Goal: Feedback & Contribution: Leave review/rating

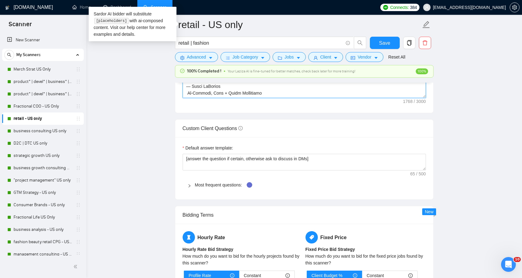
scroll to position [937, 0]
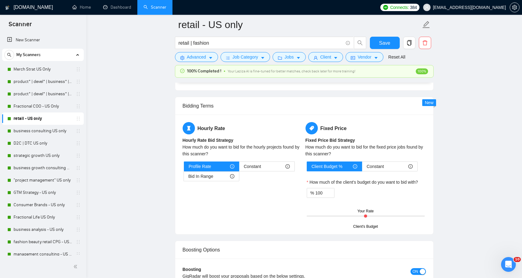
drag, startPoint x: 184, startPoint y: 122, endPoint x: 400, endPoint y: 113, distance: 216.0
click at [110, 8] on link "Dashboard" at bounding box center [117, 7] width 28 height 5
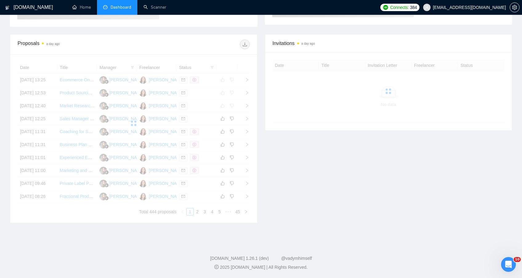
scroll to position [99, 0]
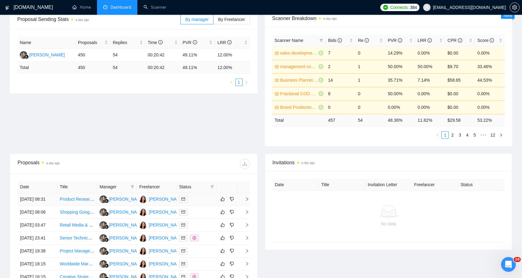
click at [201, 206] on td at bounding box center [196, 199] width 40 height 13
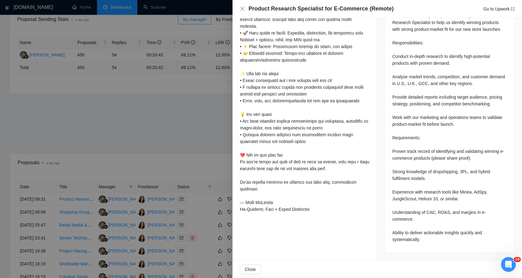
scroll to position [0, 0]
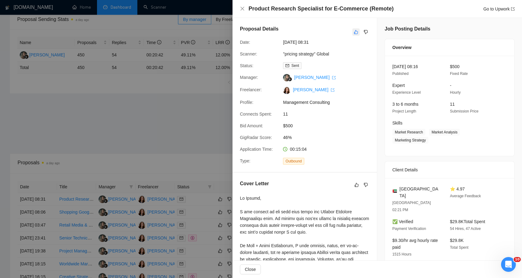
click at [354, 33] on icon "like" at bounding box center [356, 32] width 4 height 5
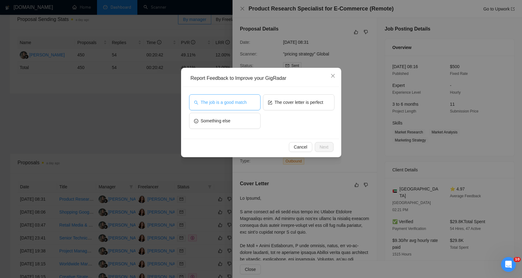
click at [239, 105] on span "The job is a good match" at bounding box center [224, 102] width 46 height 7
click at [325, 146] on span "Next" at bounding box center [324, 146] width 9 height 7
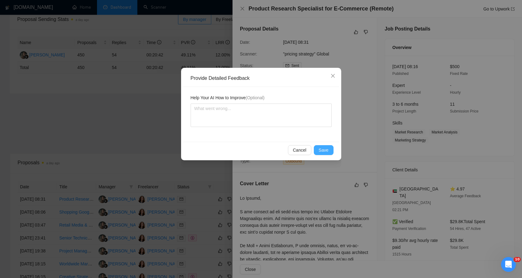
click at [327, 154] on button "Save" at bounding box center [324, 150] width 20 height 10
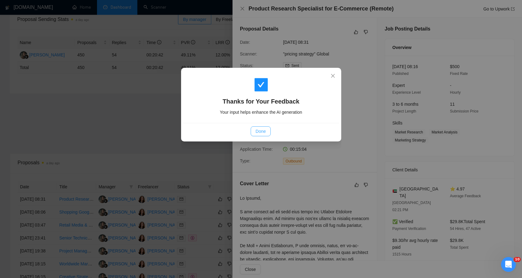
click at [262, 132] on span "Done" at bounding box center [261, 131] width 10 height 7
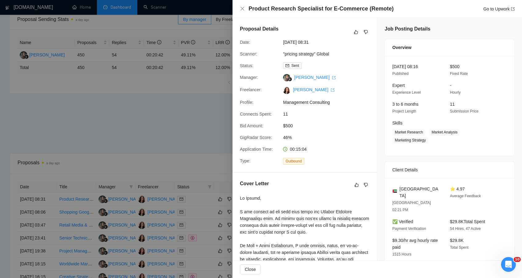
click at [202, 166] on div at bounding box center [261, 139] width 522 height 278
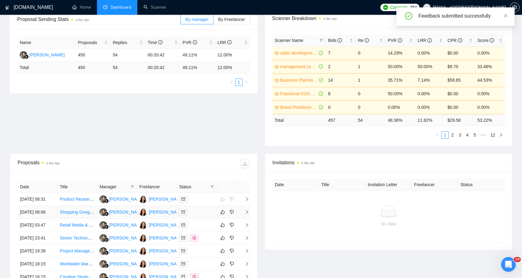
click at [198, 216] on div at bounding box center [196, 211] width 35 height 7
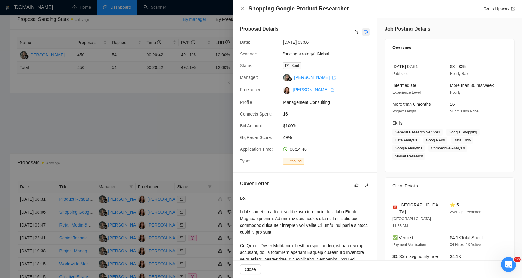
click at [364, 30] on icon "dislike" at bounding box center [366, 32] width 4 height 5
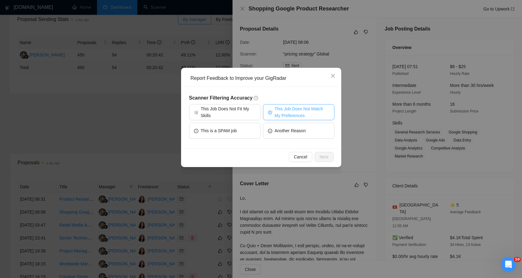
click at [281, 113] on span "This Job Does Not Match My Preferences" at bounding box center [302, 112] width 55 height 14
click at [320, 155] on span "Next" at bounding box center [324, 156] width 9 height 7
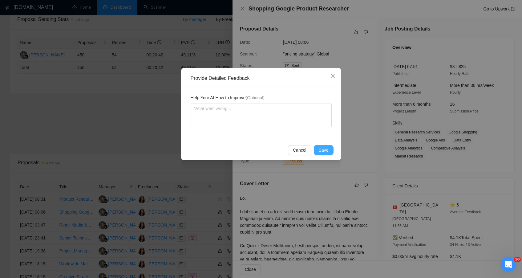
click at [321, 151] on span "Save" at bounding box center [324, 150] width 10 height 7
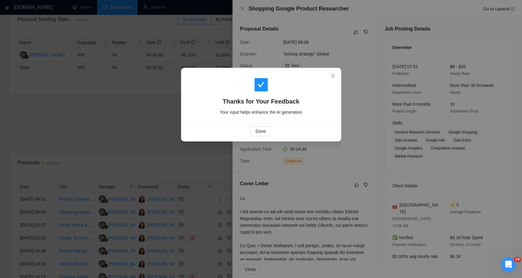
click at [259, 124] on div "Done" at bounding box center [261, 131] width 156 height 16
click at [258, 133] on span "Done" at bounding box center [261, 131] width 10 height 7
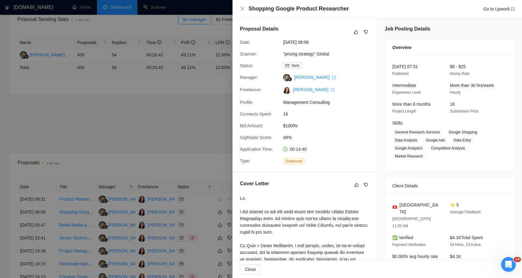
click at [202, 150] on div at bounding box center [261, 139] width 522 height 278
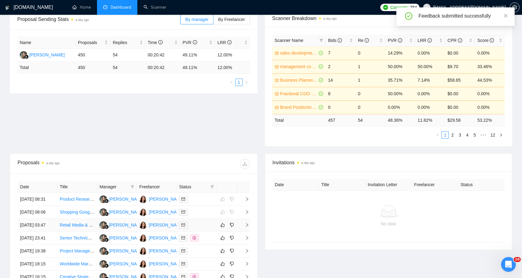
click at [199, 232] on td at bounding box center [196, 225] width 40 height 13
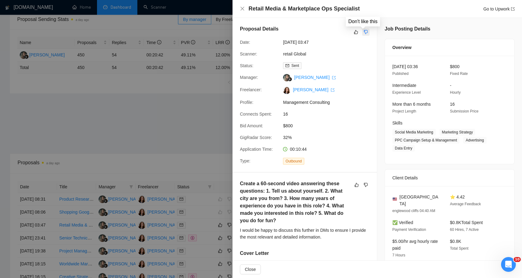
click at [364, 32] on icon "dislike" at bounding box center [366, 32] width 4 height 5
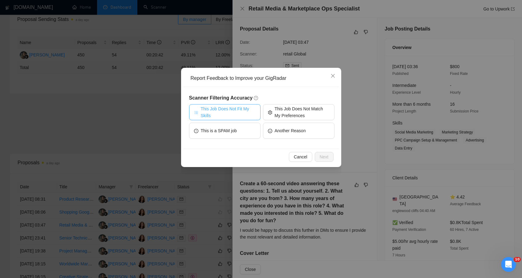
click at [235, 111] on span "This Job Does Not Fit My Skills" at bounding box center [228, 112] width 55 height 14
click at [326, 152] on button "Next" at bounding box center [324, 157] width 19 height 10
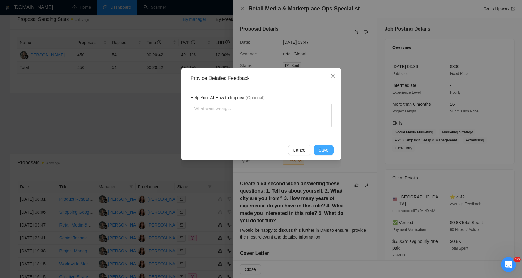
click at [326, 152] on span "Save" at bounding box center [324, 150] width 10 height 7
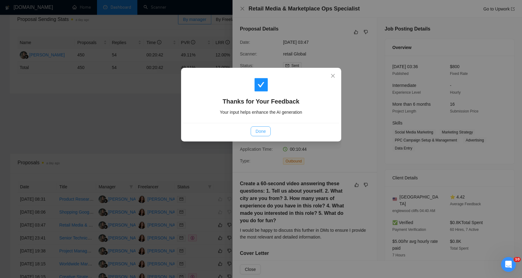
click at [260, 134] on span "Done" at bounding box center [261, 131] width 10 height 7
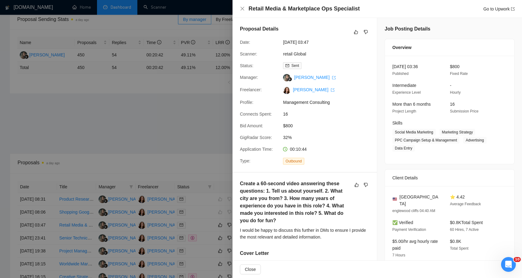
click at [209, 164] on div at bounding box center [261, 139] width 522 height 278
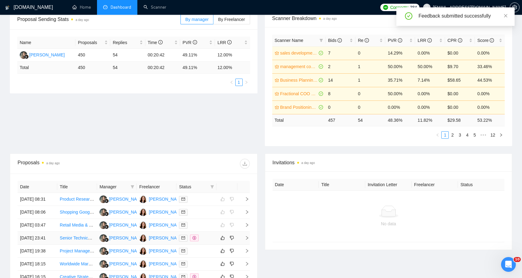
click at [210, 244] on td at bounding box center [196, 238] width 40 height 13
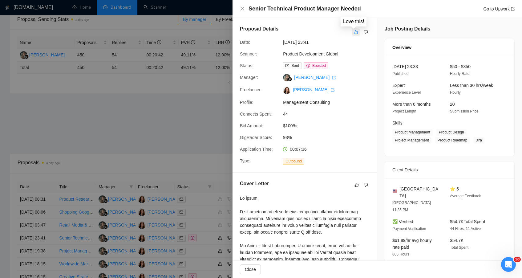
click at [354, 33] on icon "like" at bounding box center [356, 32] width 4 height 5
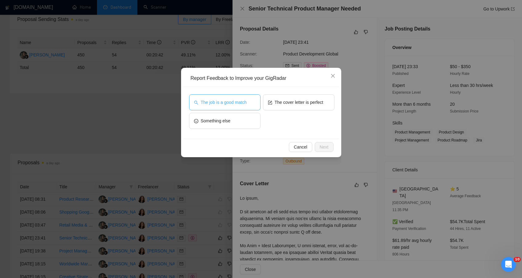
click at [237, 107] on button "The job is a good match" at bounding box center [224, 102] width 71 height 16
click at [320, 150] on span "Next" at bounding box center [324, 146] width 9 height 7
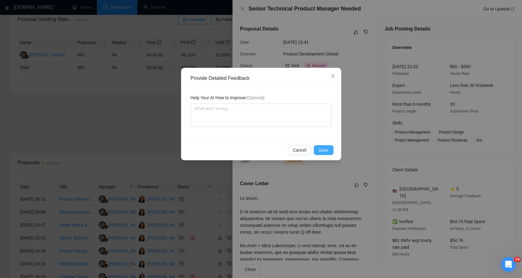
click at [319, 150] on span "Save" at bounding box center [324, 150] width 10 height 7
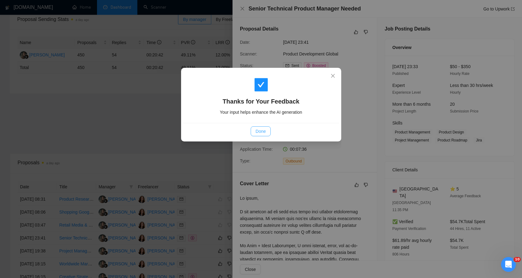
click at [265, 133] on span "Done" at bounding box center [261, 131] width 10 height 7
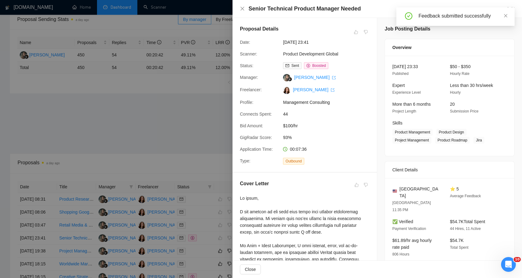
click at [186, 140] on div at bounding box center [261, 139] width 522 height 278
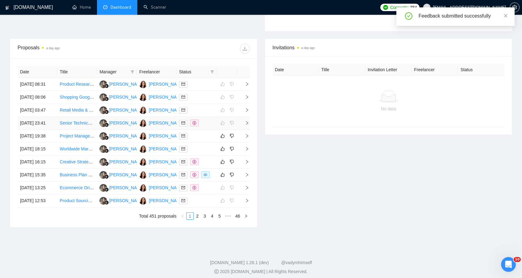
scroll to position [222, 0]
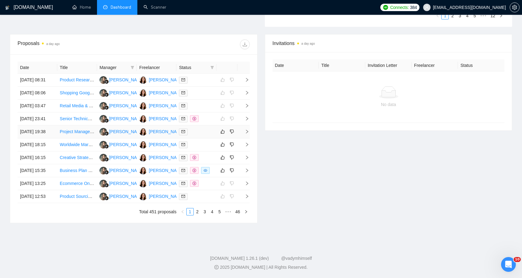
click at [213, 135] on div at bounding box center [196, 131] width 35 height 7
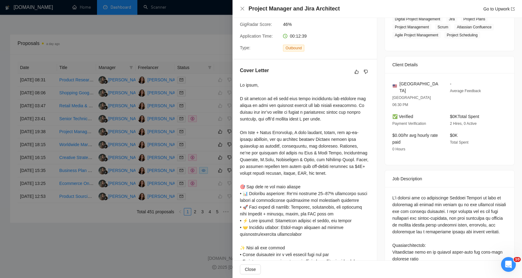
scroll to position [0, 0]
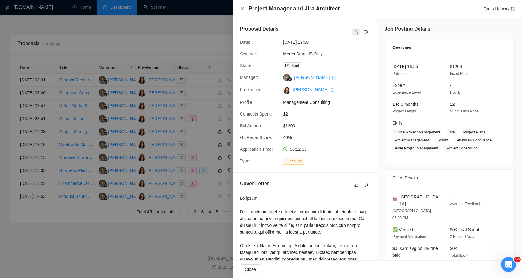
click at [354, 34] on icon "like" at bounding box center [356, 32] width 4 height 5
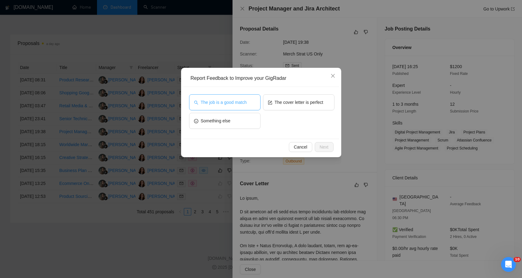
click at [234, 105] on span "The job is a good match" at bounding box center [224, 102] width 46 height 7
click at [329, 150] on button "Next" at bounding box center [324, 147] width 19 height 10
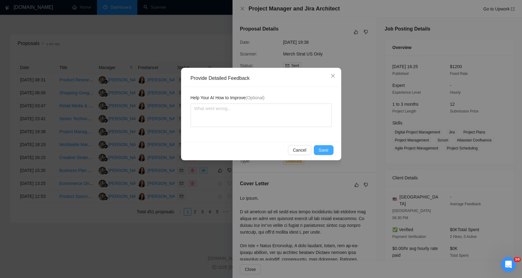
click at [329, 150] on button "Save" at bounding box center [324, 150] width 20 height 10
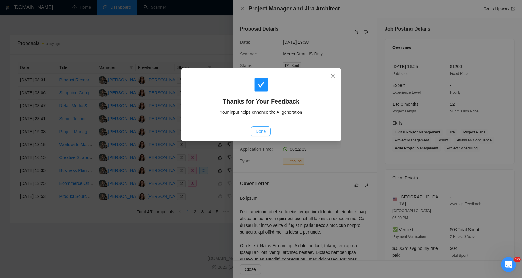
click at [256, 128] on span "Done" at bounding box center [261, 131] width 10 height 7
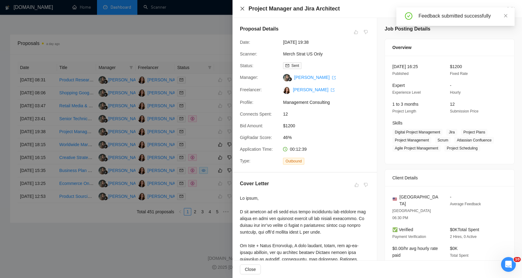
click at [241, 10] on icon "close" at bounding box center [242, 8] width 5 height 5
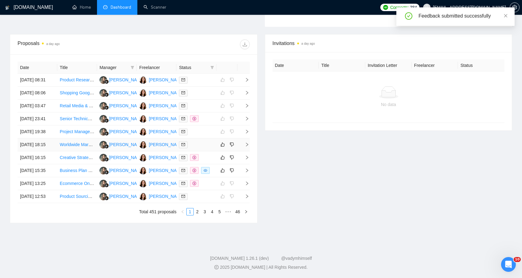
click at [212, 148] on div at bounding box center [196, 144] width 35 height 7
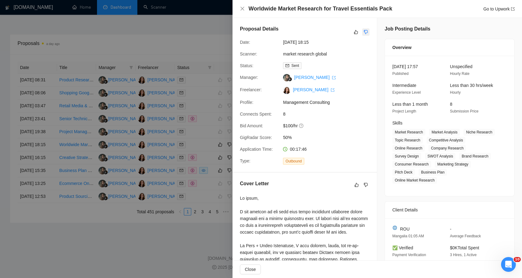
click at [364, 32] on icon "dislike" at bounding box center [366, 32] width 4 height 5
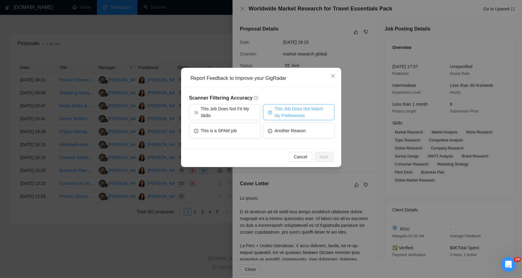
click at [287, 116] on span "This Job Does Not Match My Preferences" at bounding box center [302, 112] width 55 height 14
click at [325, 158] on span "Next" at bounding box center [324, 156] width 9 height 7
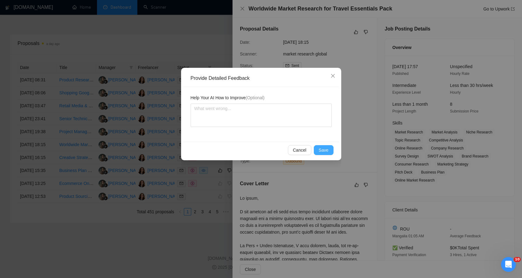
click at [324, 151] on span "Save" at bounding box center [324, 150] width 10 height 7
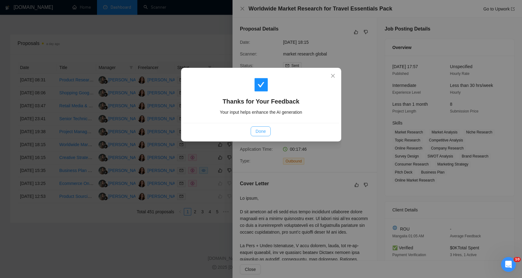
click at [256, 127] on button "Done" at bounding box center [261, 131] width 20 height 10
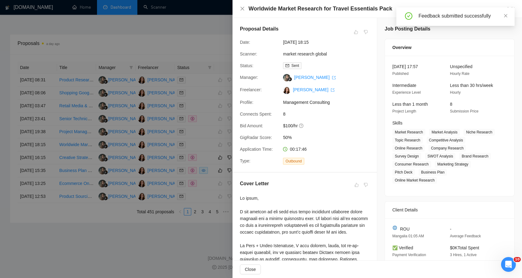
click at [208, 191] on div at bounding box center [261, 139] width 522 height 278
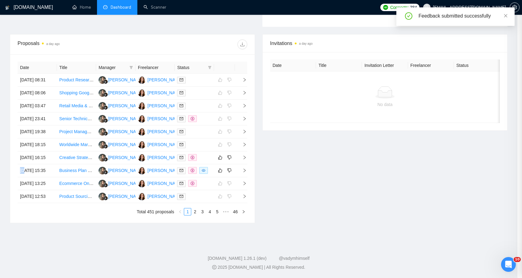
click at [208, 161] on div at bounding box center [194, 157] width 34 height 7
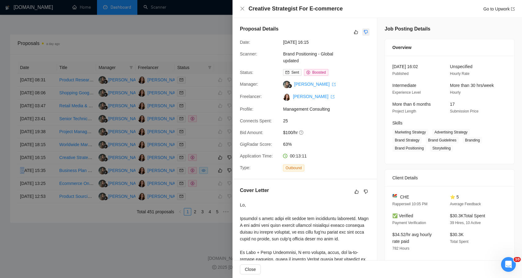
click at [364, 31] on icon "dislike" at bounding box center [366, 32] width 4 height 5
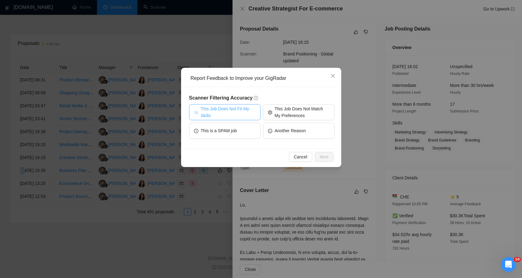
click at [239, 117] on span "This Job Does Not Fit My Skills" at bounding box center [228, 112] width 55 height 14
click at [324, 156] on span "Next" at bounding box center [324, 156] width 9 height 7
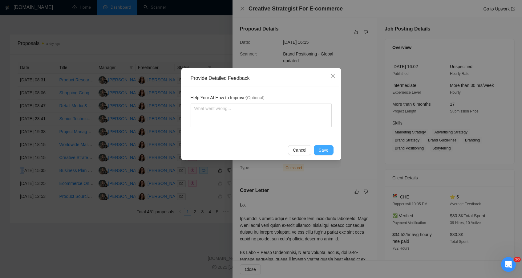
click at [322, 152] on span "Save" at bounding box center [324, 150] width 10 height 7
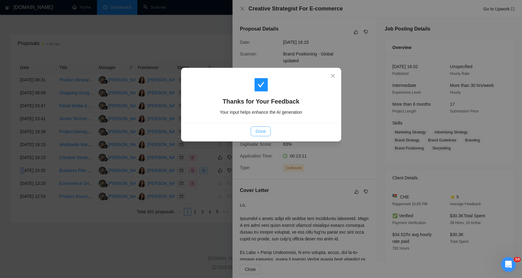
click at [257, 131] on span "Done" at bounding box center [261, 131] width 10 height 7
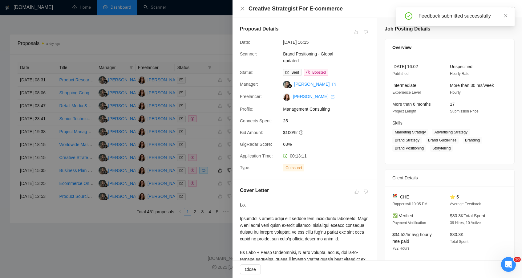
click at [213, 213] on div at bounding box center [261, 139] width 522 height 278
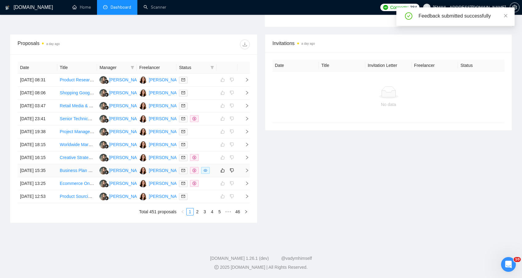
click at [212, 174] on div at bounding box center [196, 170] width 35 height 7
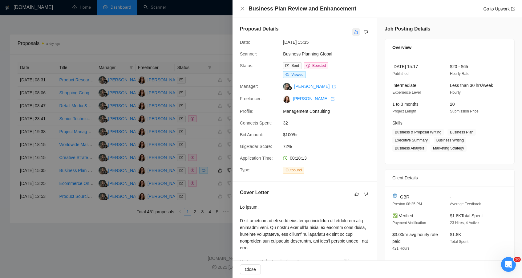
click at [354, 34] on icon "like" at bounding box center [356, 32] width 4 height 5
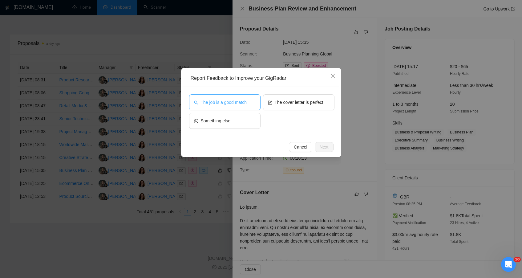
click at [240, 104] on span "The job is a good match" at bounding box center [224, 102] width 46 height 7
click at [318, 144] on button "Next" at bounding box center [324, 147] width 19 height 10
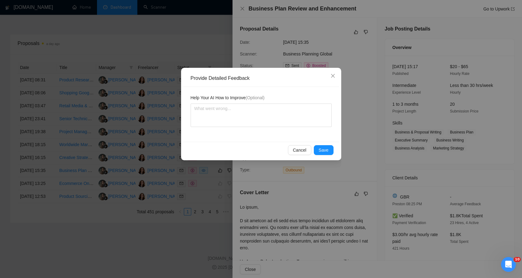
click at [318, 144] on div "Cancel Save" at bounding box center [261, 150] width 156 height 16
click at [320, 151] on span "Save" at bounding box center [324, 150] width 10 height 7
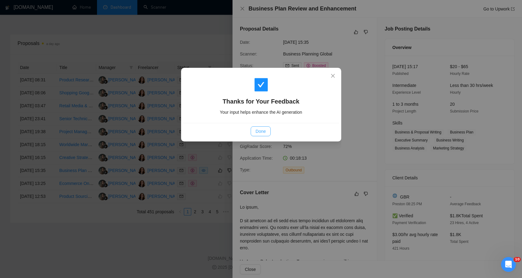
click at [256, 128] on span "Done" at bounding box center [261, 131] width 10 height 7
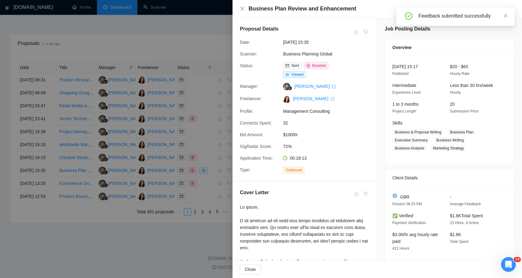
click at [192, 268] on div at bounding box center [261, 139] width 522 height 278
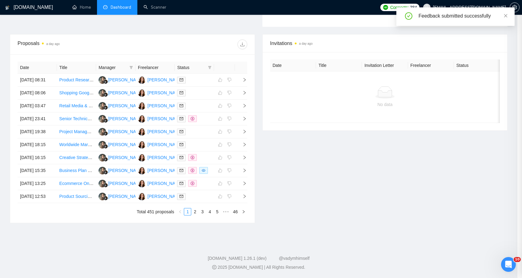
click at [195, 215] on link "2" at bounding box center [195, 211] width 7 height 7
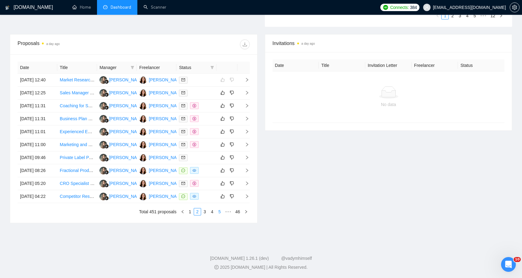
click at [220, 215] on link "5" at bounding box center [219, 211] width 7 height 7
click at [217, 215] on link "7" at bounding box center [219, 211] width 7 height 7
click at [220, 215] on link "9" at bounding box center [219, 211] width 7 height 7
click at [220, 215] on link "11" at bounding box center [218, 211] width 9 height 7
click at [170, 215] on span "•••" at bounding box center [175, 211] width 10 height 7
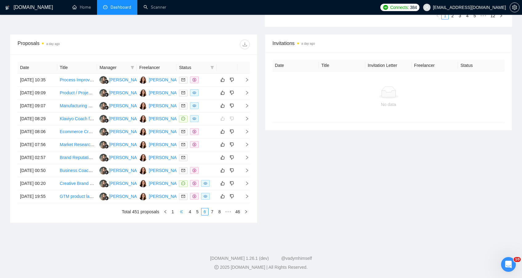
click at [179, 215] on span "•••" at bounding box center [181, 211] width 10 height 7
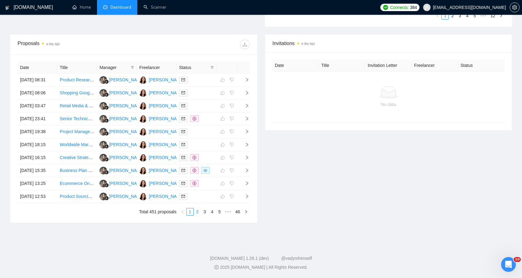
click at [194, 215] on link "2" at bounding box center [197, 211] width 7 height 7
click at [208, 96] on div at bounding box center [196, 92] width 35 height 7
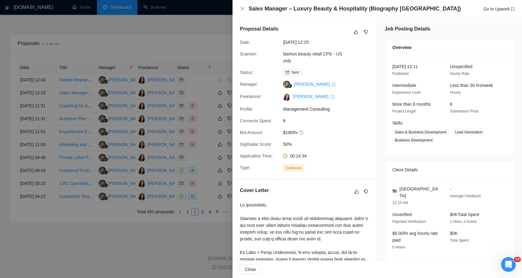
click at [367, 34] on div "Proposal Details Date: [DATE] 12:25 Scanner: fashion beauty retail CPG - [GEOGR…" at bounding box center [304, 98] width 144 height 161
click at [367, 32] on button "button" at bounding box center [365, 31] width 7 height 7
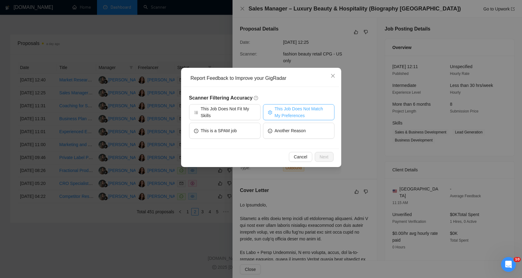
click at [272, 115] on button "This Job Does Not Match My Preferences" at bounding box center [298, 112] width 71 height 16
click at [322, 157] on span "Next" at bounding box center [324, 156] width 9 height 7
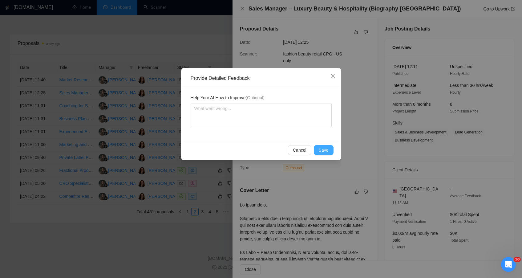
click at [322, 147] on span "Save" at bounding box center [324, 150] width 10 height 7
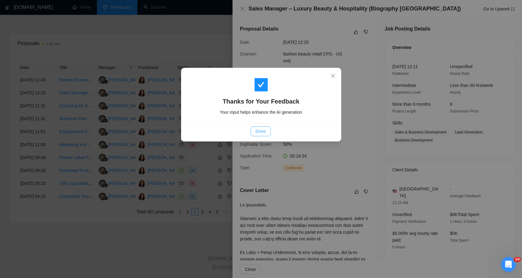
click at [257, 135] on button "Done" at bounding box center [261, 131] width 20 height 10
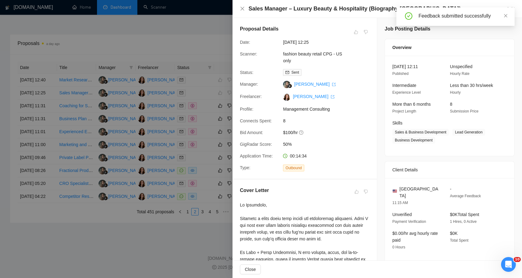
click at [209, 119] on div at bounding box center [261, 139] width 522 height 278
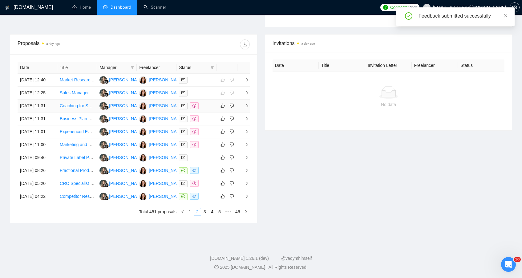
click at [209, 109] on div at bounding box center [196, 105] width 35 height 7
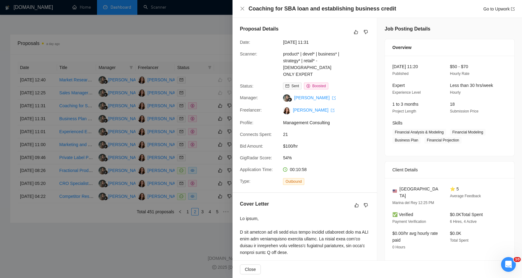
click at [364, 36] on div "Proposal Details" at bounding box center [305, 32] width 130 height 14
click at [364, 33] on icon "dislike" at bounding box center [366, 32] width 4 height 5
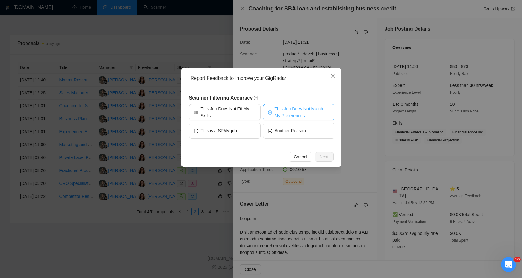
click at [307, 118] on span "This Job Does Not Match My Preferences" at bounding box center [302, 112] width 55 height 14
click at [325, 160] on span "Next" at bounding box center [324, 156] width 9 height 7
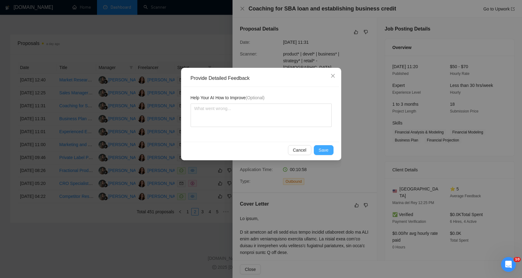
click at [322, 152] on span "Save" at bounding box center [324, 150] width 10 height 7
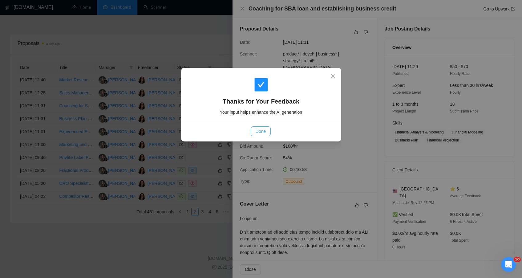
click at [266, 135] on button "Done" at bounding box center [261, 131] width 20 height 10
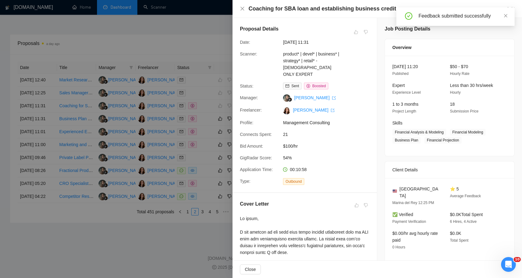
click at [207, 139] on div at bounding box center [261, 139] width 522 height 278
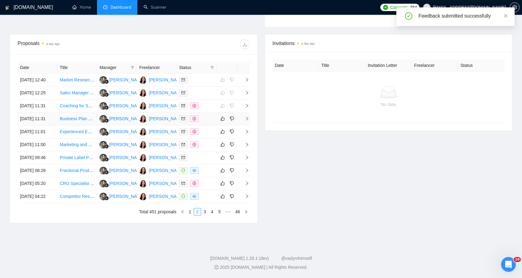
click at [210, 125] on td at bounding box center [196, 118] width 40 height 13
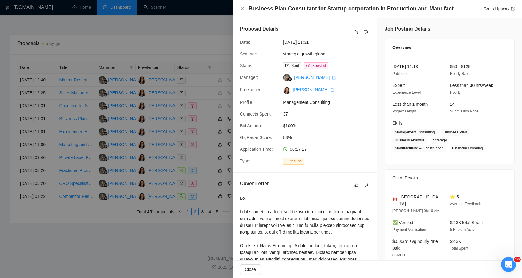
click at [355, 36] on div "Proposal Details" at bounding box center [305, 32] width 130 height 14
click at [355, 33] on icon "like" at bounding box center [356, 32] width 4 height 5
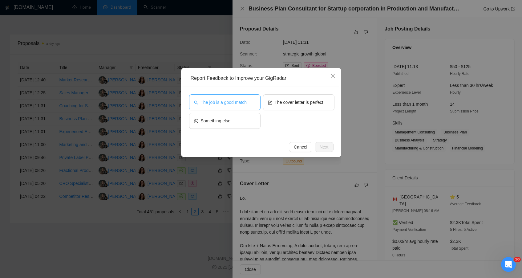
click at [246, 106] on button "The job is a good match" at bounding box center [224, 102] width 71 height 16
click at [322, 143] on span "Next" at bounding box center [324, 146] width 9 height 7
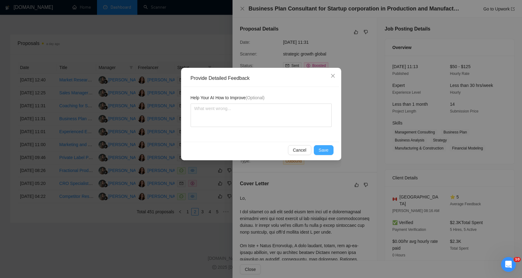
click at [317, 147] on button "Save" at bounding box center [324, 150] width 20 height 10
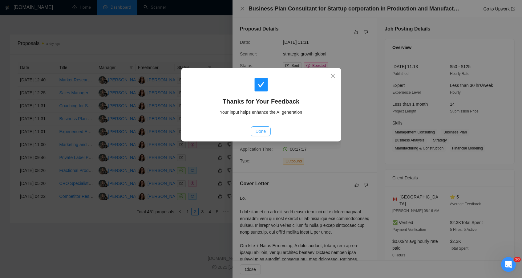
click at [252, 135] on button "Done" at bounding box center [261, 131] width 20 height 10
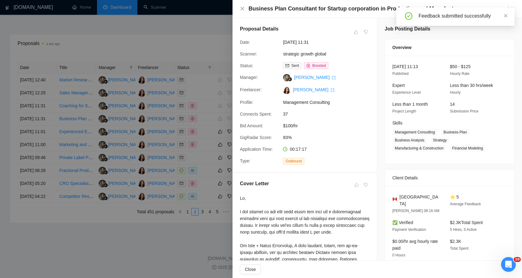
click at [209, 155] on div at bounding box center [261, 139] width 522 height 278
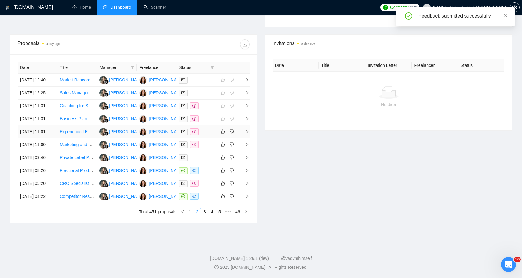
click at [209, 135] on div at bounding box center [196, 131] width 35 height 7
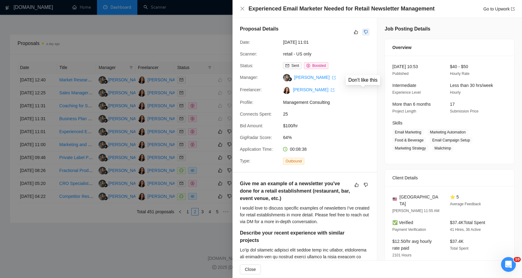
click at [365, 32] on icon "dislike" at bounding box center [366, 32] width 4 height 4
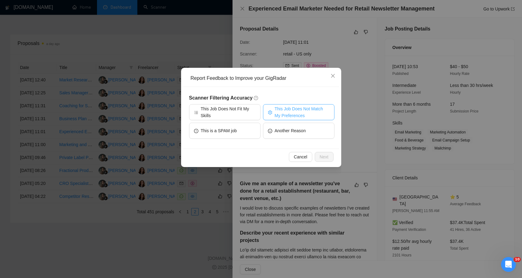
click at [299, 114] on span "This Job Does Not Match My Preferences" at bounding box center [302, 112] width 55 height 14
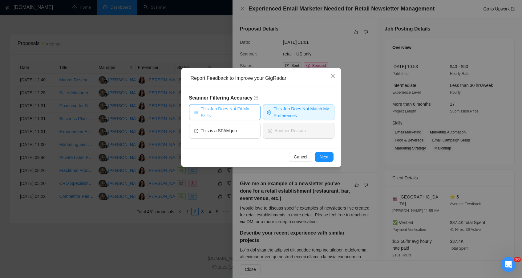
click at [228, 118] on span "This Job Does Not Fit My Skills" at bounding box center [228, 112] width 55 height 14
click at [320, 155] on span "Next" at bounding box center [324, 156] width 9 height 7
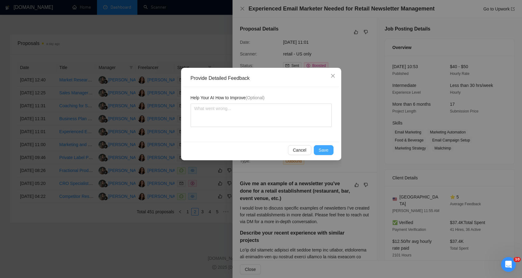
click at [319, 151] on span "Save" at bounding box center [324, 150] width 10 height 7
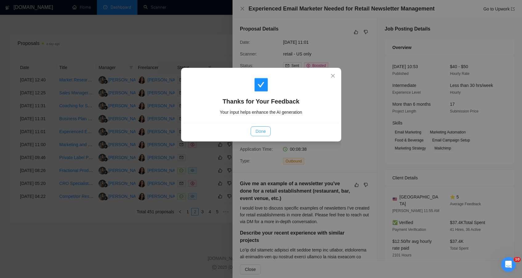
click at [264, 133] on span "Done" at bounding box center [261, 131] width 10 height 7
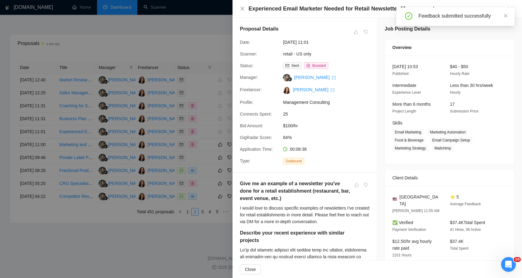
click at [209, 120] on div at bounding box center [261, 139] width 522 height 278
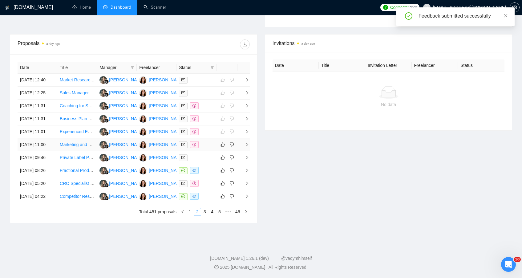
click at [209, 141] on div at bounding box center [196, 144] width 35 height 7
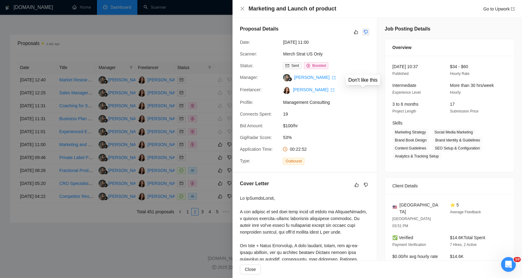
click at [364, 33] on icon "dislike" at bounding box center [366, 32] width 4 height 5
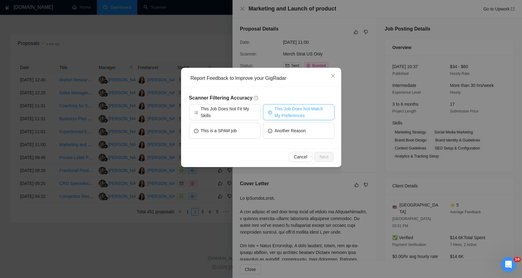
click at [274, 112] on button "This Job Does Not Match My Preferences" at bounding box center [298, 112] width 71 height 16
click at [324, 159] on span "Next" at bounding box center [324, 156] width 9 height 7
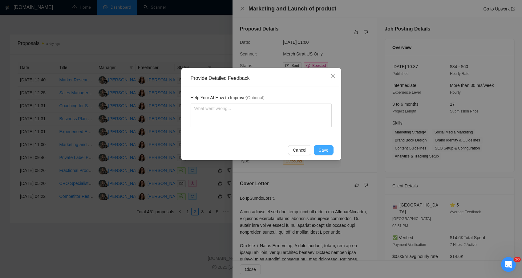
click at [320, 153] on span "Save" at bounding box center [324, 150] width 10 height 7
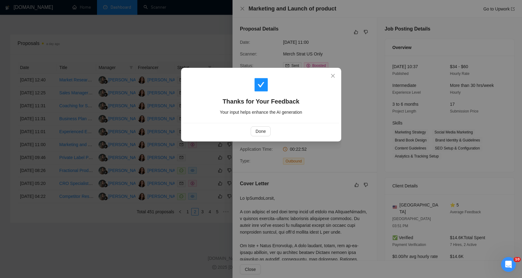
click at [249, 130] on div "Done" at bounding box center [260, 131] width 145 height 10
click at [252, 130] on button "Done" at bounding box center [261, 131] width 20 height 10
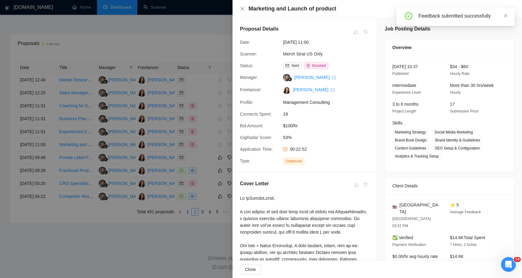
click at [164, 264] on div at bounding box center [261, 139] width 522 height 278
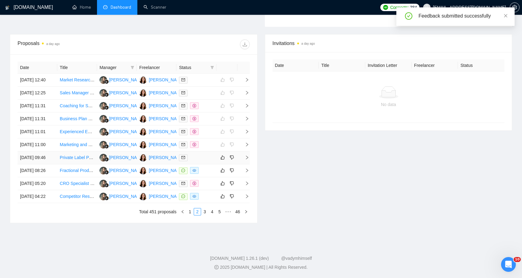
click at [212, 154] on div at bounding box center [196, 157] width 35 height 7
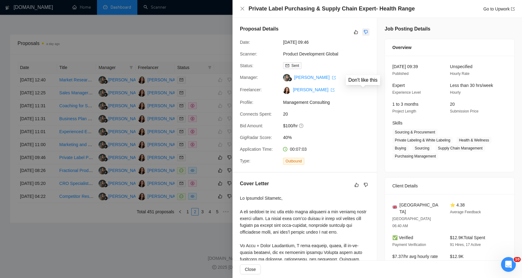
click at [364, 32] on icon "dislike" at bounding box center [366, 32] width 4 height 5
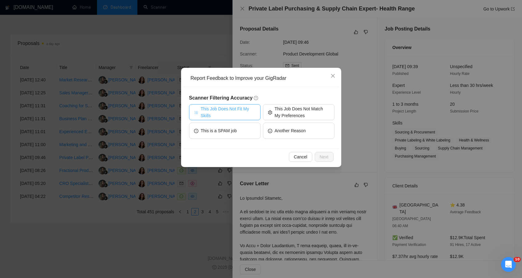
click at [228, 111] on span "This Job Does Not Fit My Skills" at bounding box center [228, 112] width 55 height 14
click at [325, 156] on span "Next" at bounding box center [324, 156] width 9 height 7
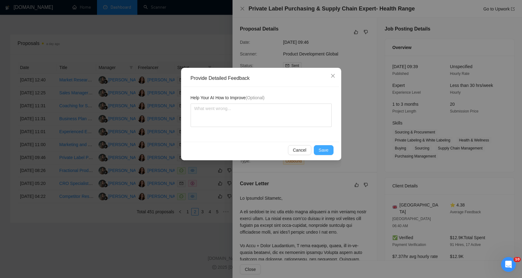
click at [323, 150] on span "Save" at bounding box center [324, 150] width 10 height 7
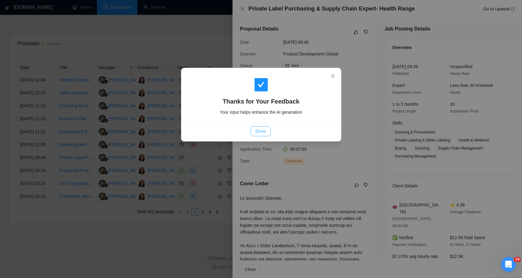
click at [259, 132] on span "Done" at bounding box center [261, 131] width 10 height 7
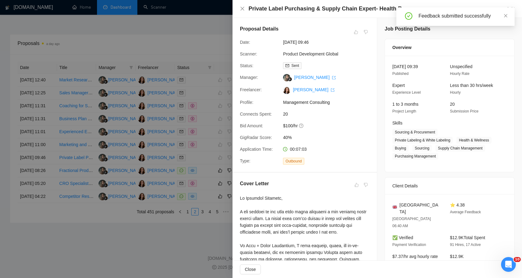
click at [176, 250] on div at bounding box center [261, 139] width 522 height 278
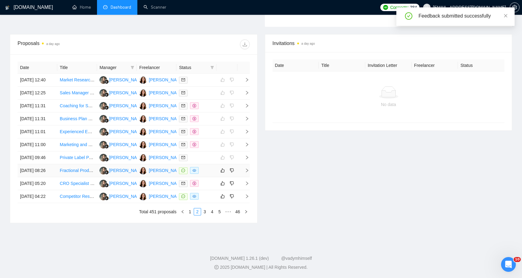
click at [213, 167] on div at bounding box center [196, 170] width 35 height 7
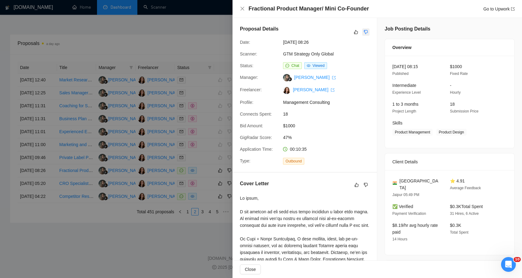
click at [364, 33] on icon "dislike" at bounding box center [366, 32] width 4 height 4
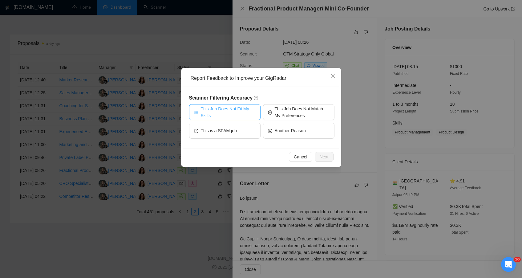
click at [248, 113] on span "This Job Does Not Fit My Skills" at bounding box center [228, 112] width 55 height 14
click at [318, 156] on button "Next" at bounding box center [324, 157] width 19 height 10
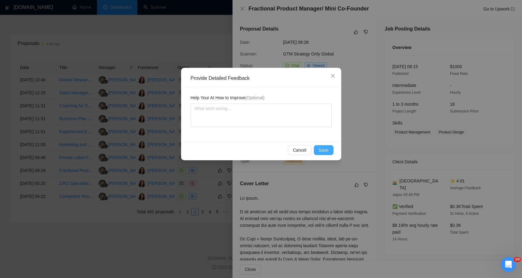
click at [322, 147] on span "Save" at bounding box center [324, 150] width 10 height 7
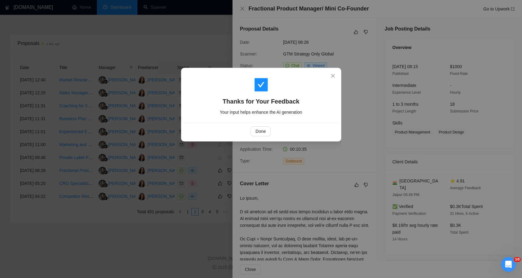
click at [265, 125] on div "Done" at bounding box center [261, 131] width 156 height 16
click at [263, 129] on span "Done" at bounding box center [261, 131] width 10 height 7
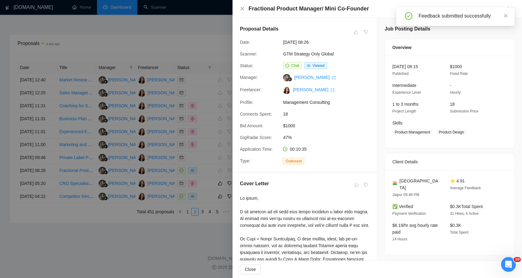
click at [180, 236] on div at bounding box center [261, 139] width 522 height 278
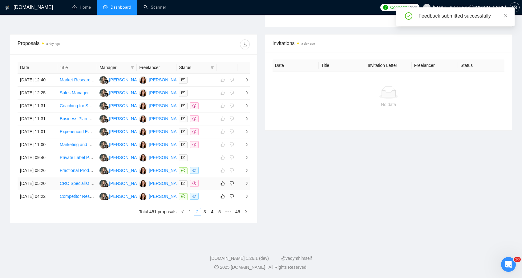
click at [213, 180] on div at bounding box center [196, 183] width 35 height 7
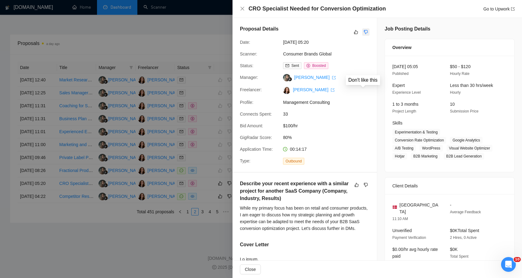
click at [362, 31] on button "button" at bounding box center [365, 31] width 7 height 7
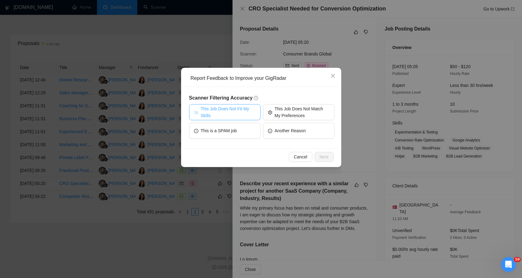
click at [244, 109] on span "This Job Does Not Fit My Skills" at bounding box center [228, 112] width 55 height 14
click at [324, 158] on span "Next" at bounding box center [324, 156] width 9 height 7
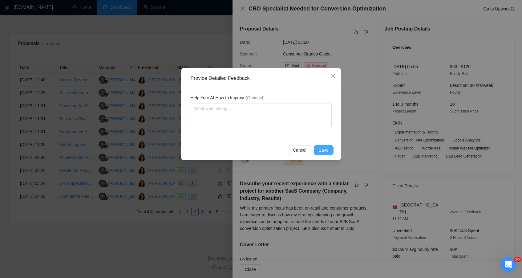
click at [318, 150] on button "Save" at bounding box center [324, 150] width 20 height 10
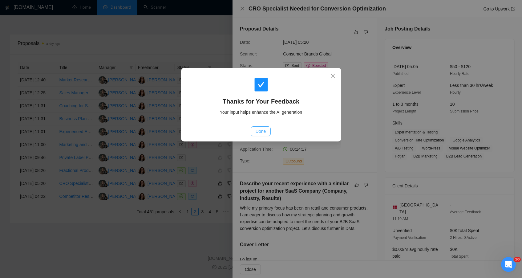
click at [254, 131] on button "Done" at bounding box center [261, 131] width 20 height 10
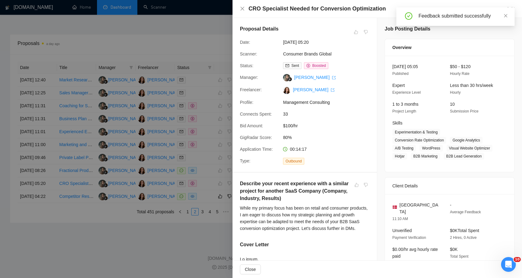
click at [146, 253] on div at bounding box center [261, 139] width 522 height 278
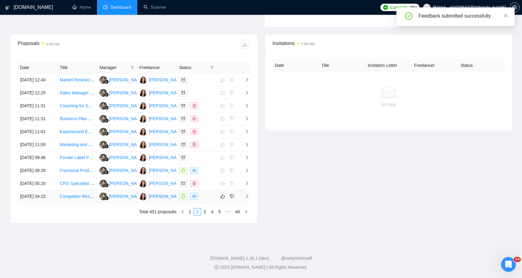
click at [212, 194] on div at bounding box center [196, 196] width 35 height 7
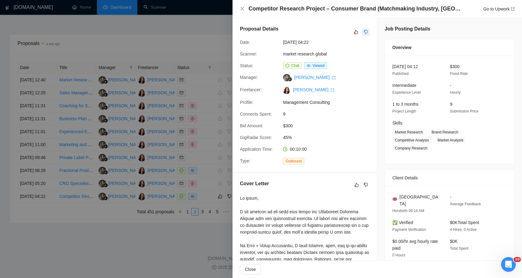
click at [367, 34] on button "button" at bounding box center [365, 31] width 7 height 7
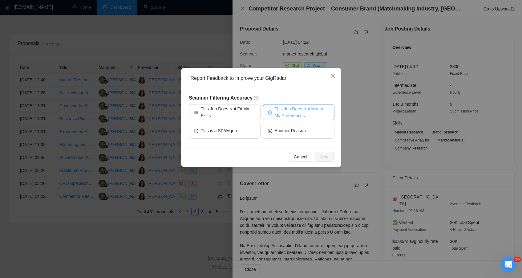
click at [272, 119] on button "This Job Does Not Match My Preferences" at bounding box center [298, 112] width 71 height 16
click at [325, 159] on span "Next" at bounding box center [324, 156] width 9 height 7
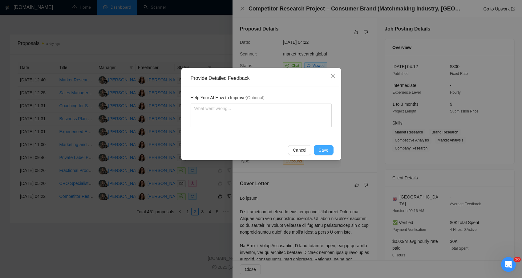
click at [322, 149] on span "Save" at bounding box center [324, 150] width 10 height 7
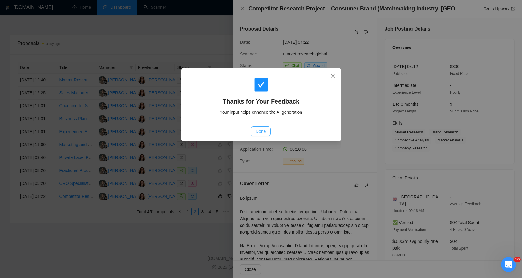
click at [260, 128] on span "Done" at bounding box center [261, 131] width 10 height 7
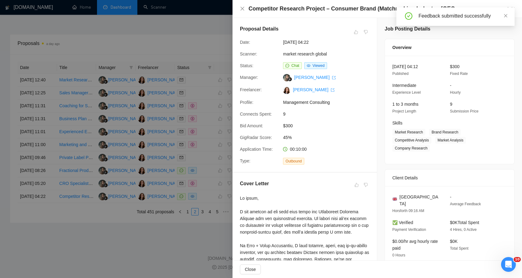
click at [201, 212] on div at bounding box center [261, 139] width 522 height 278
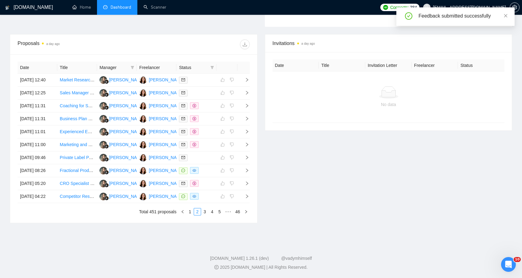
click at [201, 212] on link "3" at bounding box center [204, 211] width 7 height 7
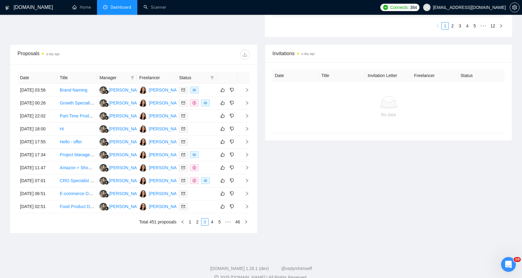
scroll to position [220, 0]
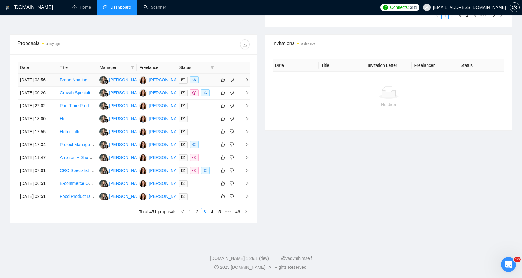
click at [207, 83] on div at bounding box center [196, 79] width 35 height 7
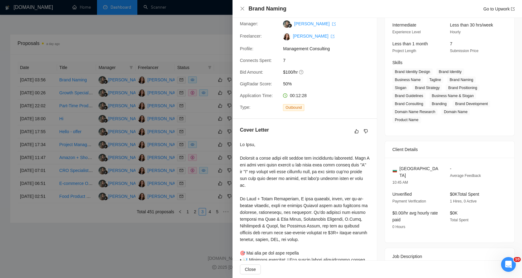
scroll to position [0, 0]
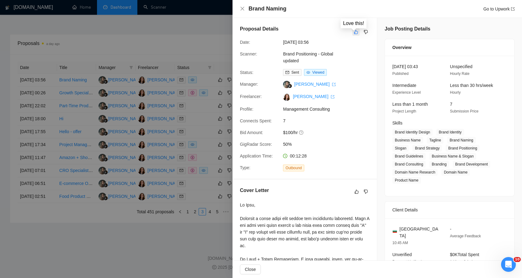
click at [354, 34] on icon "like" at bounding box center [356, 32] width 4 height 4
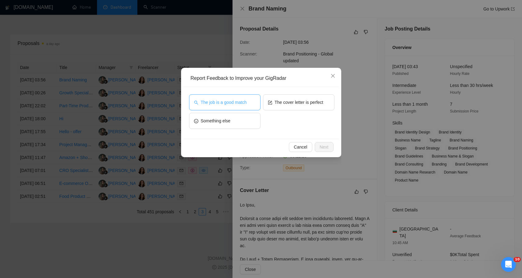
click at [248, 104] on button "The job is a good match" at bounding box center [224, 102] width 71 height 16
click at [325, 151] on button "Next" at bounding box center [324, 147] width 19 height 10
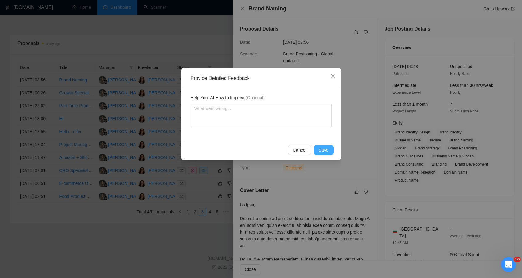
click at [325, 151] on span "Save" at bounding box center [324, 150] width 10 height 7
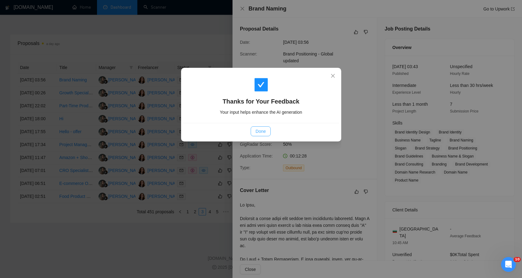
click at [255, 135] on button "Done" at bounding box center [261, 131] width 20 height 10
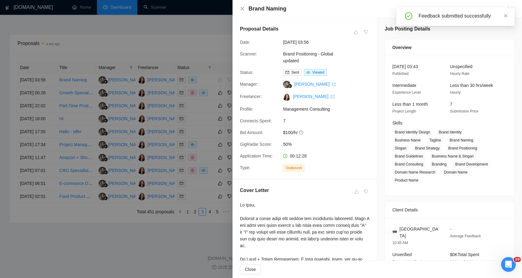
click at [197, 43] on div at bounding box center [261, 139] width 522 height 278
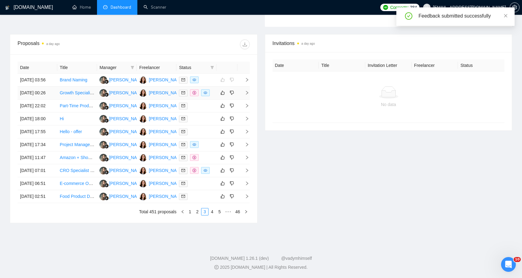
click at [217, 99] on td at bounding box center [226, 93] width 21 height 13
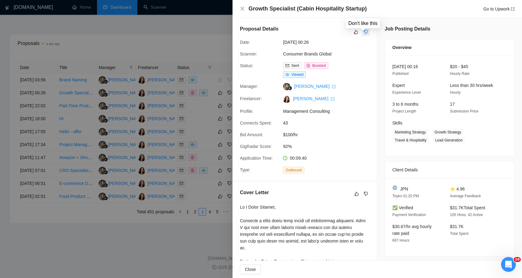
click at [364, 34] on icon "dislike" at bounding box center [366, 32] width 4 height 5
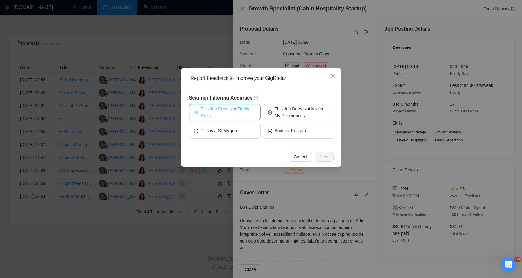
click at [230, 119] on button "This Job Does Not Fit My Skills" at bounding box center [224, 112] width 71 height 16
click at [326, 156] on span "Next" at bounding box center [324, 156] width 9 height 7
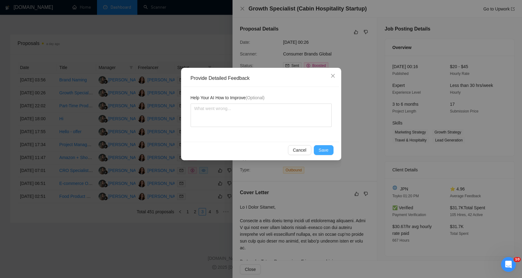
click at [325, 154] on button "Save" at bounding box center [324, 150] width 20 height 10
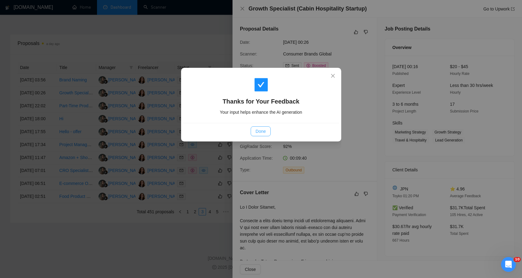
click at [268, 133] on button "Done" at bounding box center [261, 131] width 20 height 10
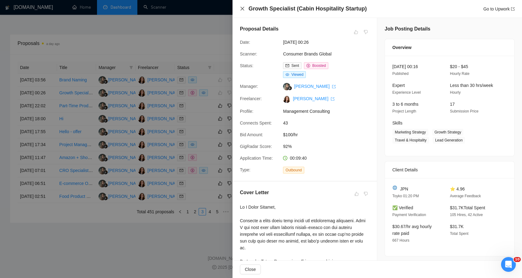
click at [243, 10] on icon "close" at bounding box center [242, 8] width 5 height 5
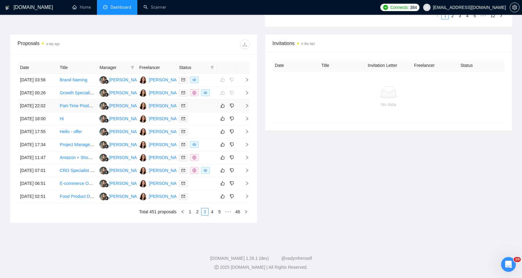
click at [212, 109] on div at bounding box center [196, 105] width 35 height 7
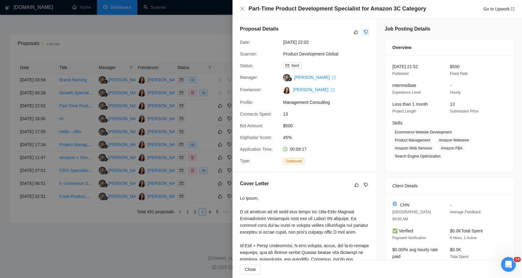
click at [364, 30] on icon "dislike" at bounding box center [366, 32] width 4 height 5
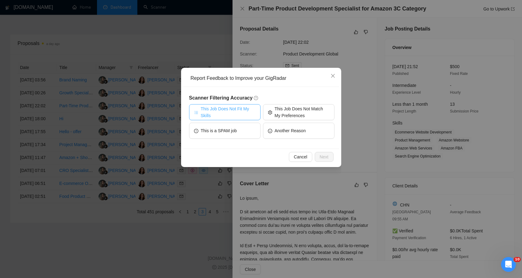
click at [237, 108] on span "This Job Does Not Fit My Skills" at bounding box center [228, 112] width 55 height 14
click at [329, 155] on button "Next" at bounding box center [324, 157] width 19 height 10
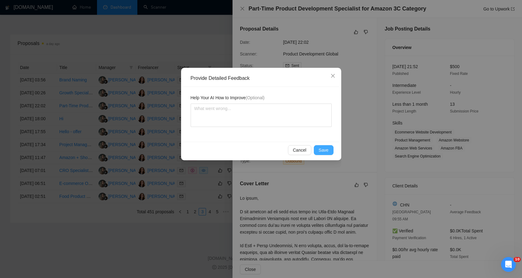
click at [325, 149] on span "Save" at bounding box center [324, 150] width 10 height 7
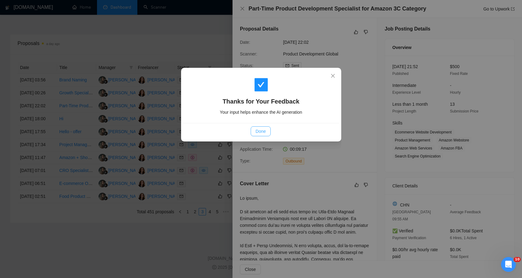
click at [260, 131] on span "Done" at bounding box center [261, 131] width 10 height 7
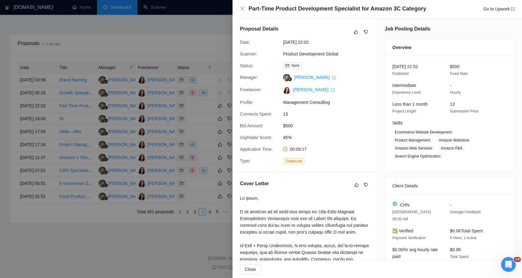
click at [179, 38] on div at bounding box center [261, 139] width 522 height 278
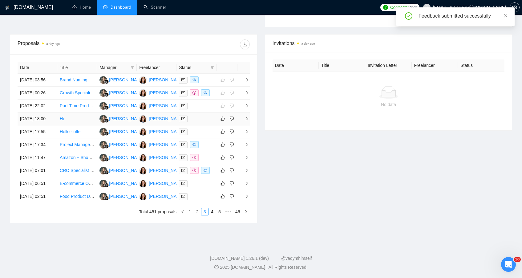
click at [210, 125] on td at bounding box center [196, 118] width 40 height 13
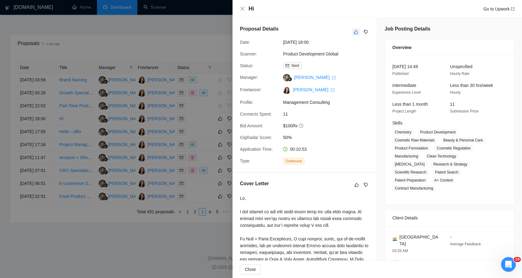
click at [354, 34] on icon "like" at bounding box center [356, 32] width 4 height 5
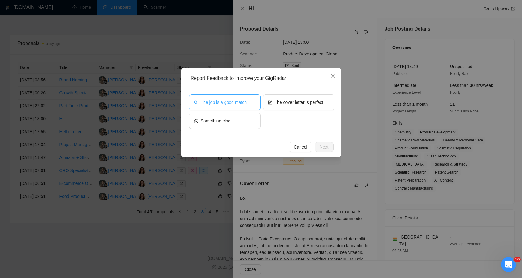
click at [241, 103] on span "The job is a good match" at bounding box center [224, 102] width 46 height 7
click at [325, 147] on span "Next" at bounding box center [324, 146] width 9 height 7
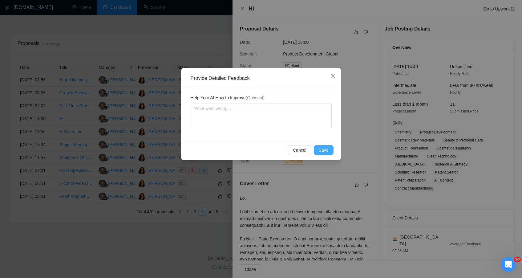
click at [323, 147] on span "Save" at bounding box center [324, 150] width 10 height 7
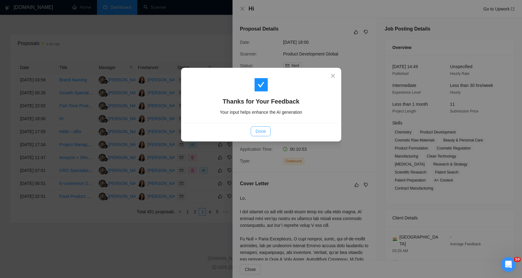
click at [262, 130] on span "Done" at bounding box center [261, 131] width 10 height 7
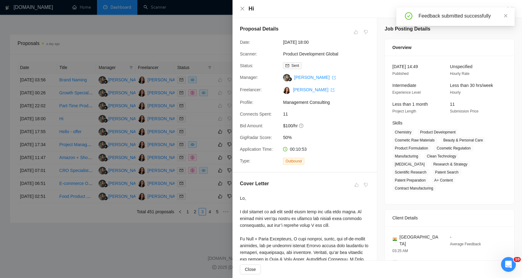
click at [204, 155] on div at bounding box center [261, 139] width 522 height 278
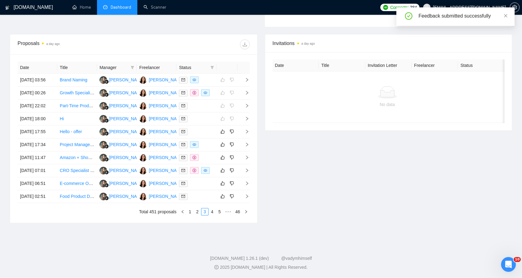
click at [204, 135] on div at bounding box center [196, 131] width 35 height 7
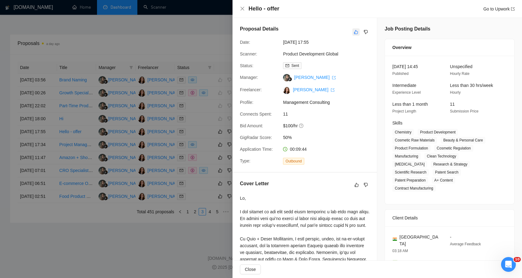
click at [354, 33] on icon "like" at bounding box center [356, 32] width 4 height 5
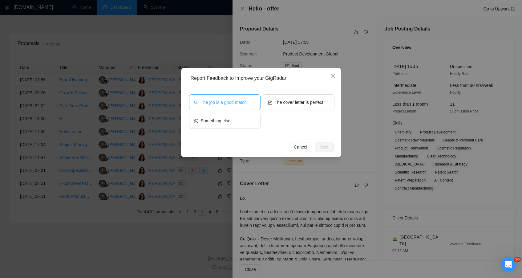
click at [258, 107] on button "The job is a good match" at bounding box center [224, 102] width 71 height 16
click at [318, 146] on button "Next" at bounding box center [324, 147] width 19 height 10
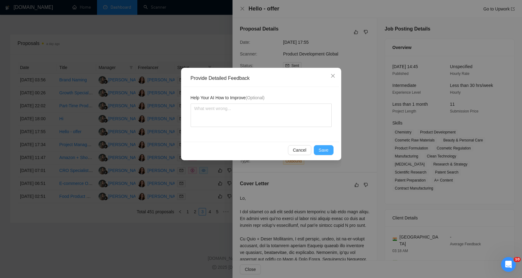
click at [318, 146] on button "Save" at bounding box center [324, 150] width 20 height 10
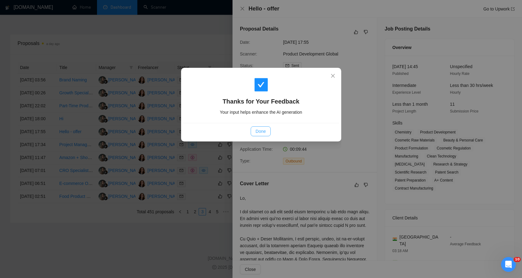
click at [261, 133] on span "Done" at bounding box center [261, 131] width 10 height 7
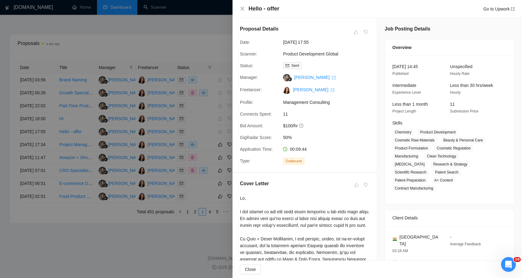
click at [188, 42] on div at bounding box center [261, 139] width 522 height 278
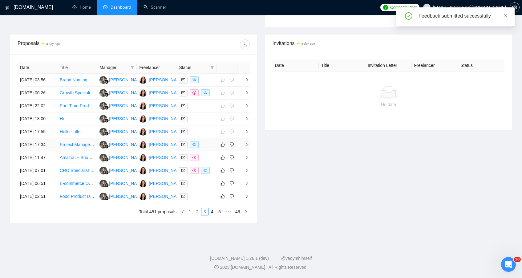
click at [213, 151] on td at bounding box center [196, 144] width 40 height 13
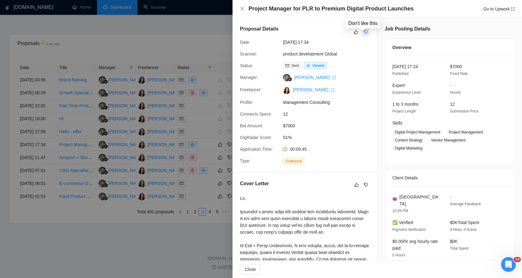
click at [364, 30] on icon "dislike" at bounding box center [366, 32] width 4 height 5
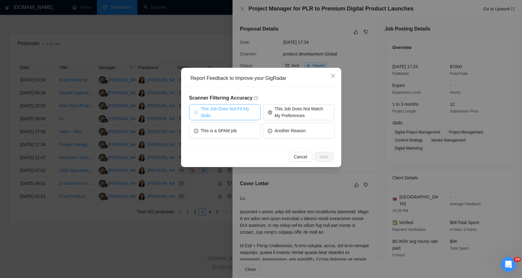
click at [236, 110] on span "This Job Does Not Fit My Skills" at bounding box center [228, 112] width 55 height 14
click at [323, 152] on button "Next" at bounding box center [324, 157] width 19 height 10
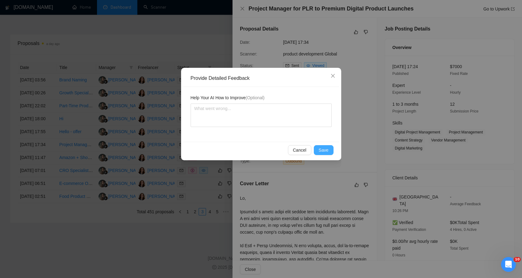
click at [323, 152] on span "Save" at bounding box center [324, 150] width 10 height 7
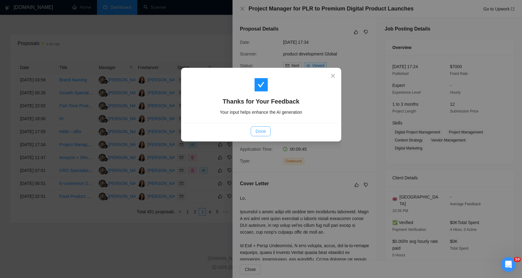
click at [261, 129] on span "Done" at bounding box center [261, 131] width 10 height 7
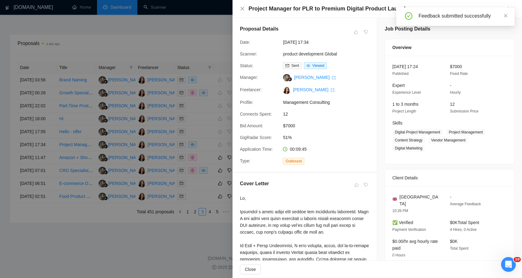
click at [212, 193] on div at bounding box center [261, 139] width 522 height 278
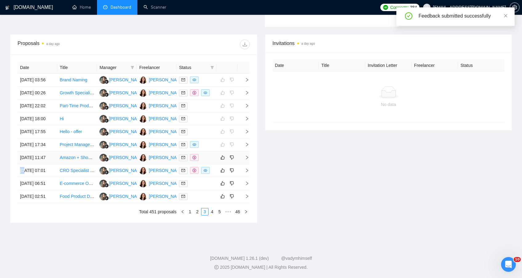
click at [212, 161] on div at bounding box center [196, 157] width 35 height 7
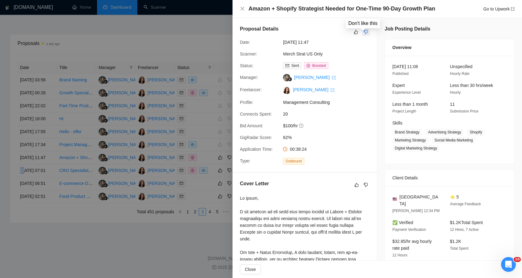
click at [365, 30] on icon "dislike" at bounding box center [366, 32] width 4 height 4
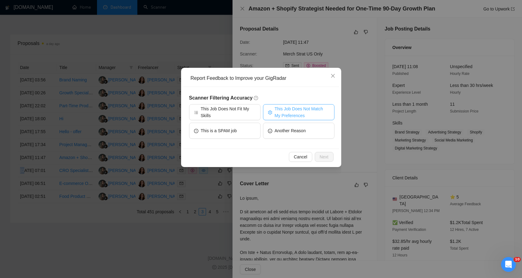
click at [282, 112] on span "This Job Does Not Match My Preferences" at bounding box center [302, 112] width 55 height 14
click at [325, 157] on span "Next" at bounding box center [324, 156] width 9 height 7
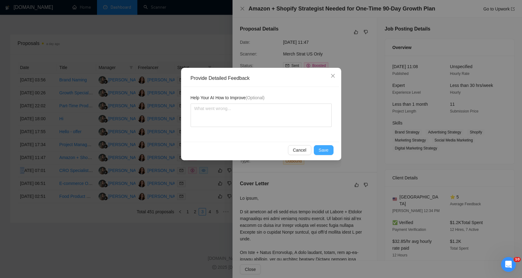
click at [325, 151] on span "Save" at bounding box center [324, 150] width 10 height 7
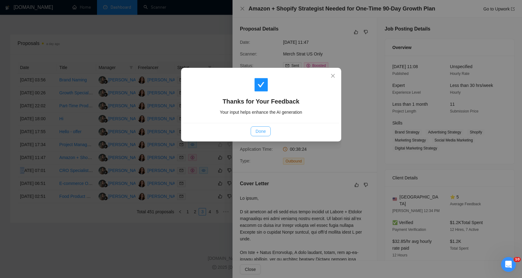
click at [256, 131] on span "Done" at bounding box center [261, 131] width 10 height 7
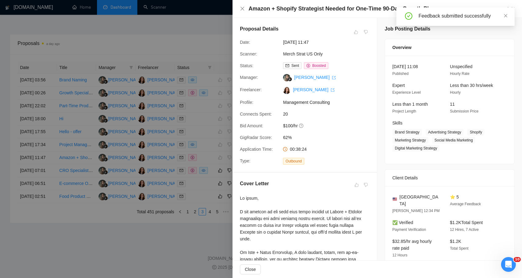
click at [215, 212] on div at bounding box center [261, 139] width 522 height 278
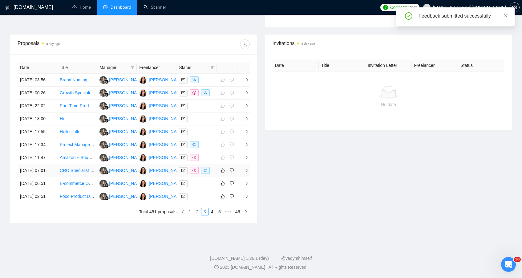
click at [213, 174] on div at bounding box center [196, 170] width 35 height 7
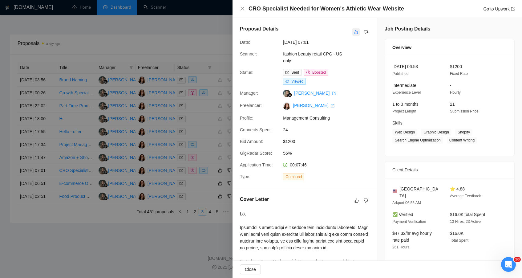
click at [354, 34] on icon "like" at bounding box center [356, 32] width 4 height 5
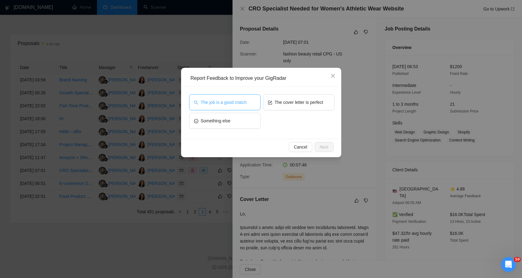
click at [240, 104] on span "The job is a good match" at bounding box center [224, 102] width 46 height 7
click at [329, 148] on button "Next" at bounding box center [324, 147] width 19 height 10
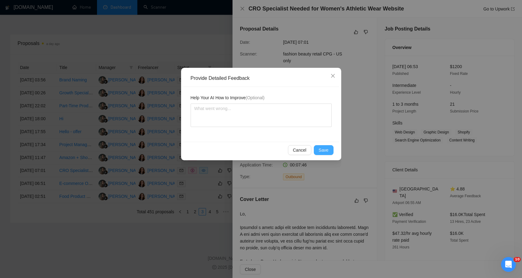
click at [326, 148] on span "Save" at bounding box center [324, 150] width 10 height 7
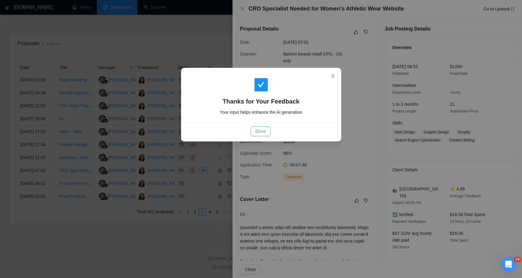
click at [256, 132] on span "Done" at bounding box center [261, 131] width 10 height 7
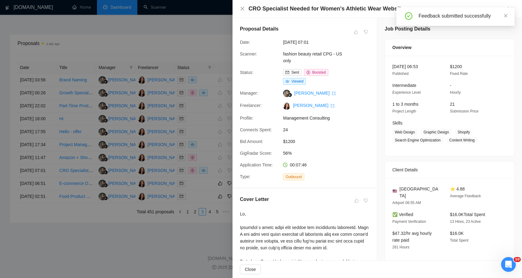
click at [206, 233] on div at bounding box center [261, 139] width 522 height 278
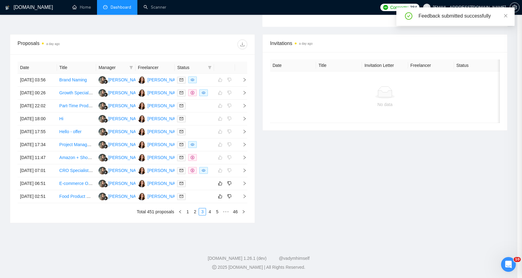
click at [206, 233] on div at bounding box center [261, 139] width 522 height 278
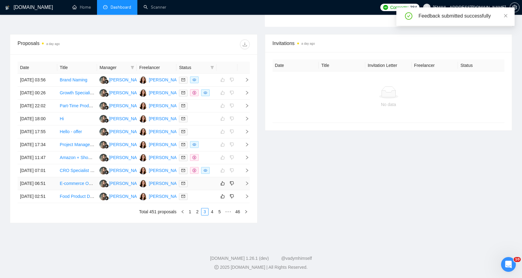
click at [206, 187] on div at bounding box center [196, 183] width 35 height 7
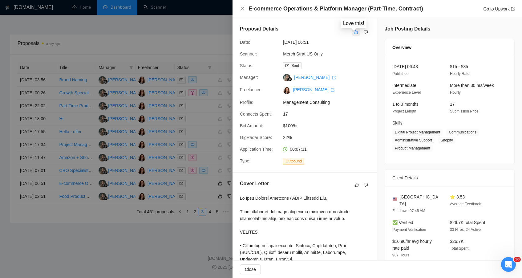
click at [352, 30] on button "button" at bounding box center [355, 31] width 7 height 7
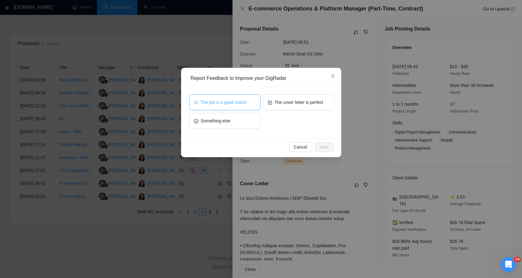
click at [246, 103] on span "The job is a good match" at bounding box center [224, 102] width 46 height 7
click at [327, 155] on div "Report Feedback to Improve your GigRadar The job is a good match The cover lett…" at bounding box center [261, 112] width 160 height 89
click at [327, 148] on span "Next" at bounding box center [324, 146] width 9 height 7
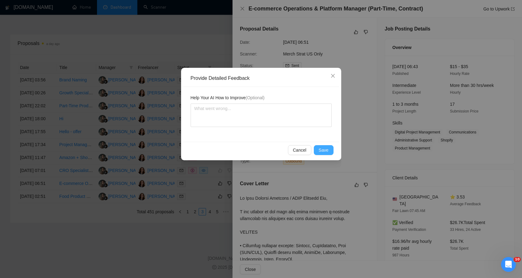
click at [327, 148] on span "Save" at bounding box center [324, 150] width 10 height 7
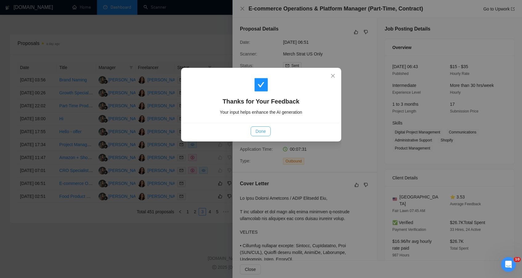
click at [269, 134] on button "Done" at bounding box center [261, 131] width 20 height 10
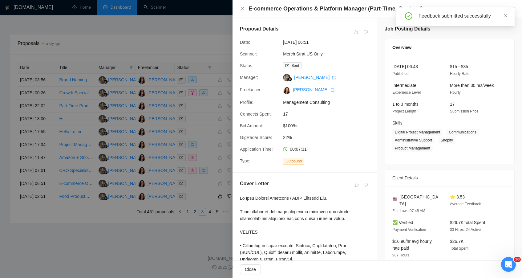
click at [200, 250] on div at bounding box center [261, 139] width 522 height 278
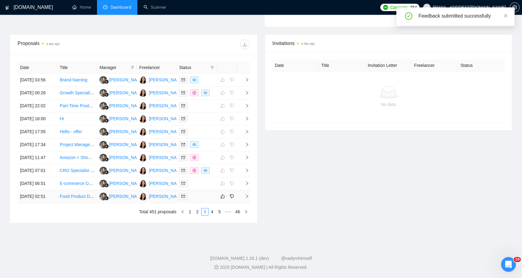
click at [208, 200] on div at bounding box center [196, 196] width 35 height 7
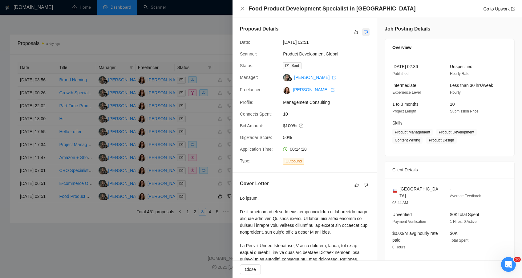
click at [366, 30] on button "button" at bounding box center [365, 31] width 7 height 7
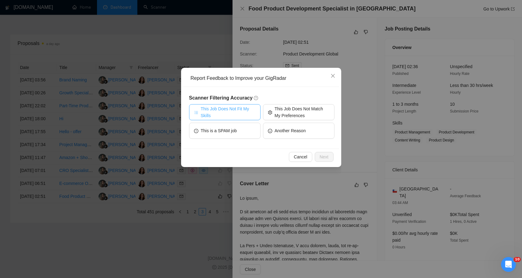
click at [234, 117] on span "This Job Does Not Fit My Skills" at bounding box center [228, 112] width 55 height 14
click at [321, 154] on span "Next" at bounding box center [324, 156] width 9 height 7
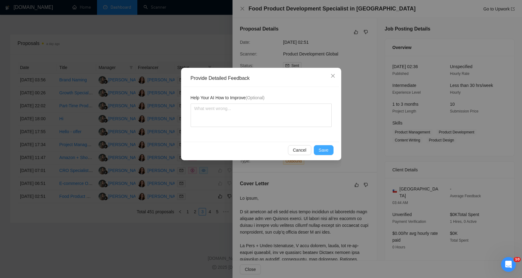
click at [318, 148] on button "Save" at bounding box center [324, 150] width 20 height 10
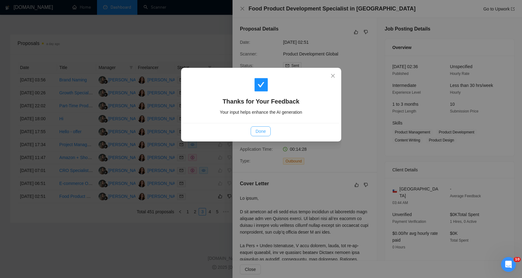
click at [264, 129] on span "Done" at bounding box center [261, 131] width 10 height 7
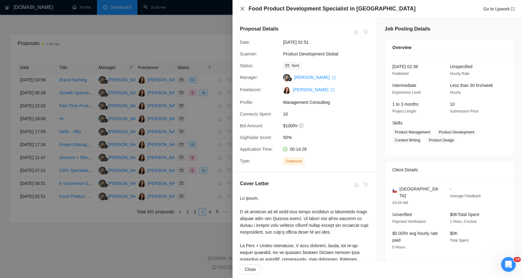
click at [244, 10] on icon "close" at bounding box center [242, 8] width 5 height 5
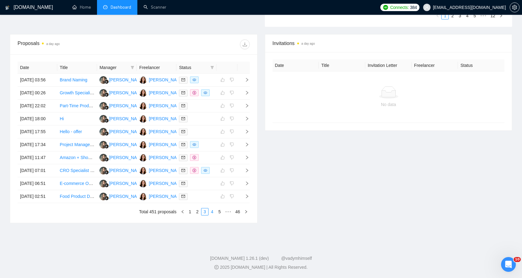
click at [213, 215] on link "4" at bounding box center [212, 211] width 7 height 7
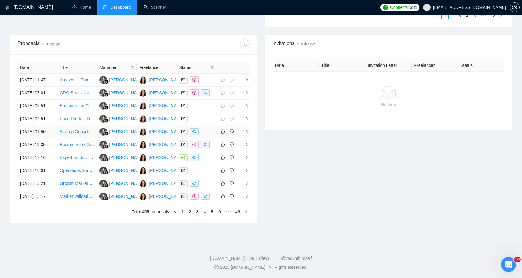
click at [213, 135] on div at bounding box center [196, 131] width 35 height 7
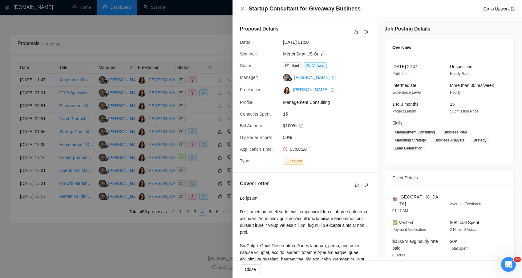
click at [352, 36] on div "Proposal Details" at bounding box center [305, 32] width 130 height 14
click at [354, 34] on icon "like" at bounding box center [356, 32] width 4 height 4
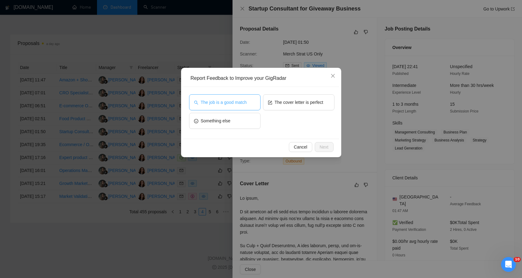
click at [237, 104] on span "The job is a good match" at bounding box center [224, 102] width 46 height 7
click at [322, 146] on span "Next" at bounding box center [324, 146] width 9 height 7
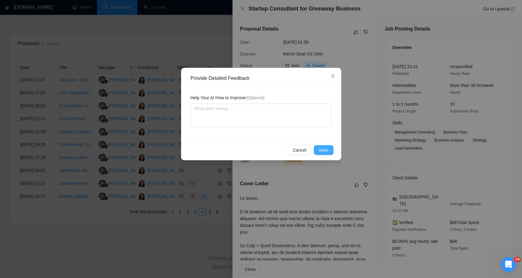
click at [322, 146] on button "Save" at bounding box center [324, 150] width 20 height 10
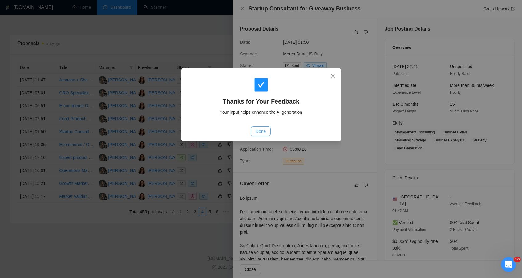
click at [256, 130] on span "Done" at bounding box center [261, 131] width 10 height 7
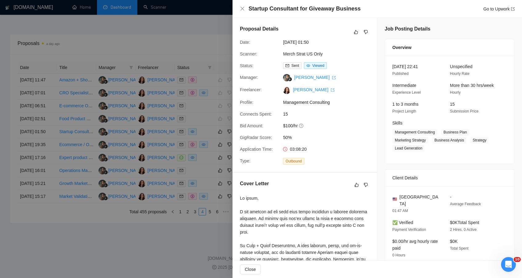
click at [202, 44] on div at bounding box center [261, 139] width 522 height 278
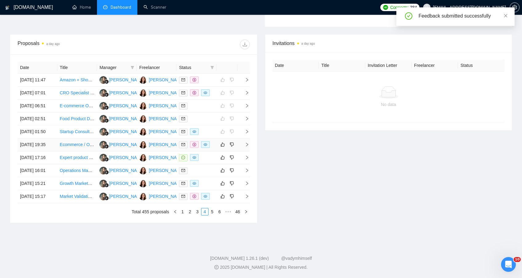
click at [218, 151] on td at bounding box center [226, 144] width 21 height 13
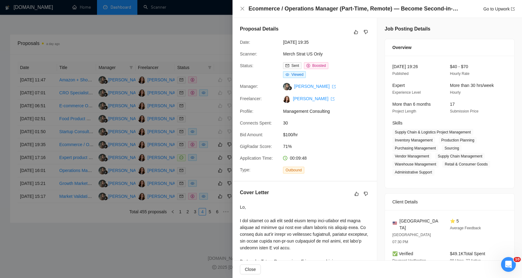
click at [349, 32] on div "Proposal Details" at bounding box center [305, 32] width 130 height 14
click at [352, 32] on button "button" at bounding box center [355, 31] width 7 height 7
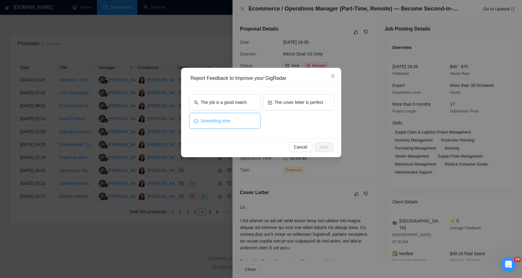
click at [234, 113] on button "Something else" at bounding box center [224, 121] width 71 height 16
click at [323, 147] on span "Next" at bounding box center [324, 146] width 9 height 7
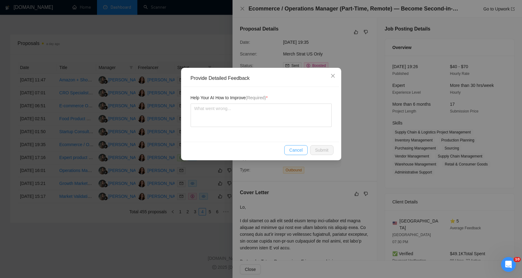
click at [288, 150] on button "Cancel" at bounding box center [295, 150] width 23 height 10
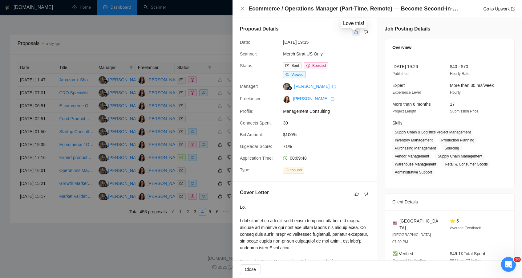
click at [354, 31] on icon "like" at bounding box center [356, 32] width 4 height 5
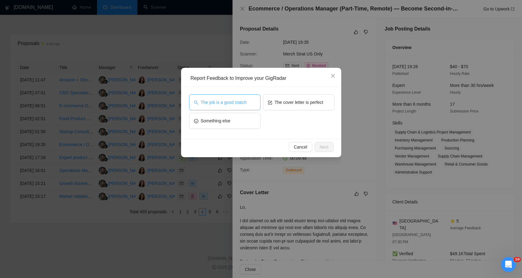
click at [226, 101] on span "The job is a good match" at bounding box center [224, 102] width 46 height 7
click at [320, 145] on span "Next" at bounding box center [324, 146] width 9 height 7
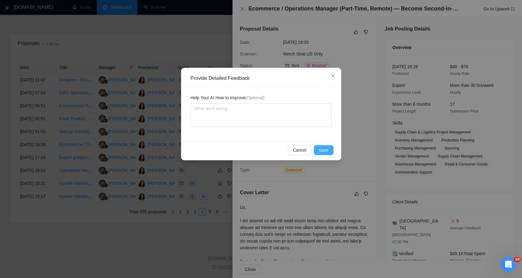
click at [319, 145] on button "Save" at bounding box center [324, 150] width 20 height 10
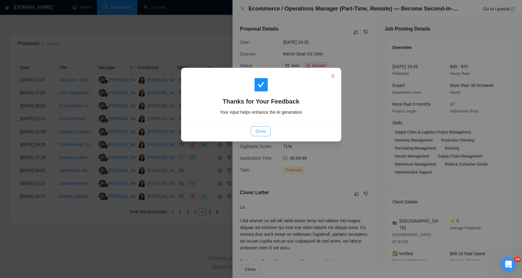
click at [267, 131] on button "Done" at bounding box center [261, 131] width 20 height 10
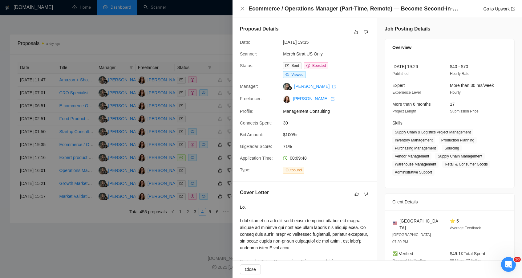
click at [196, 28] on div at bounding box center [261, 139] width 522 height 278
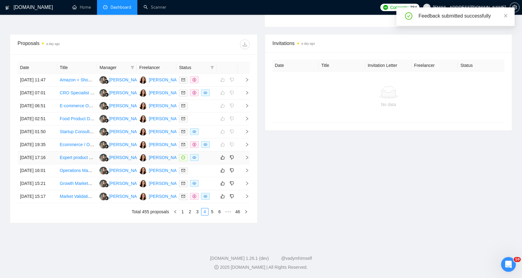
click at [211, 161] on div at bounding box center [196, 157] width 35 height 7
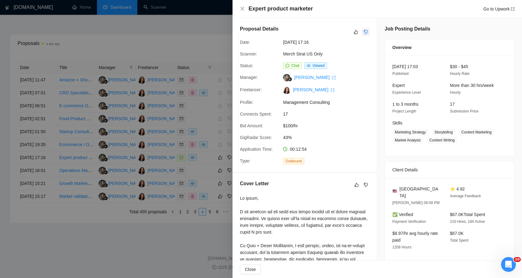
click at [364, 35] on button "button" at bounding box center [365, 31] width 7 height 7
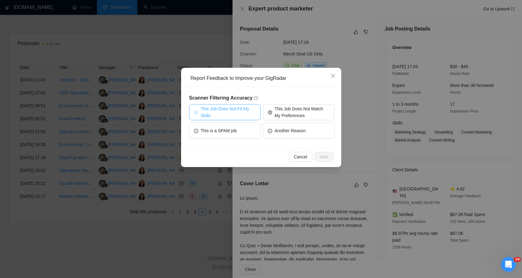
click at [236, 112] on span "This Job Does Not Fit My Skills" at bounding box center [228, 112] width 55 height 14
click at [320, 158] on span "Next" at bounding box center [324, 156] width 9 height 7
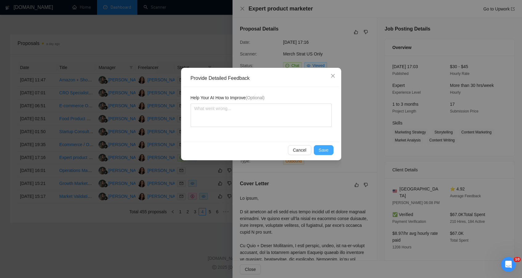
click at [325, 149] on span "Save" at bounding box center [324, 150] width 10 height 7
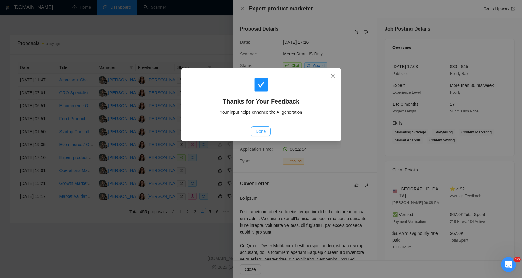
click at [257, 133] on span "Done" at bounding box center [261, 131] width 10 height 7
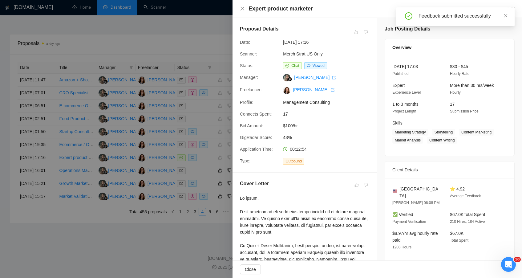
click at [201, 215] on div at bounding box center [261, 139] width 522 height 278
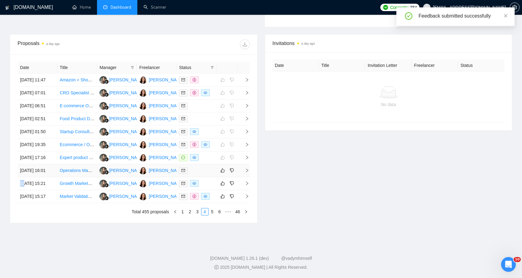
click at [201, 174] on div at bounding box center [196, 170] width 35 height 7
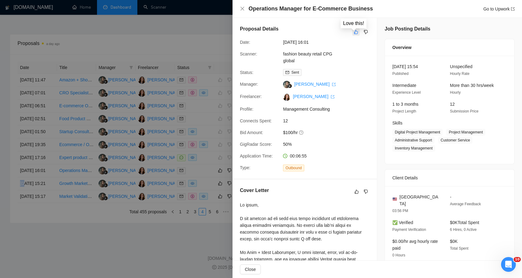
click at [354, 31] on icon "like" at bounding box center [356, 32] width 4 height 5
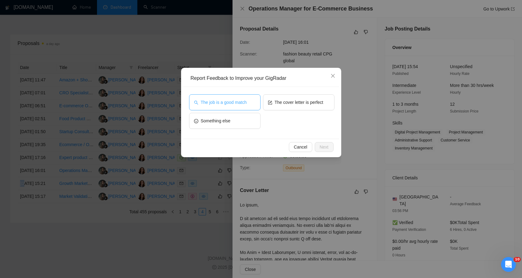
click at [259, 105] on button "The job is a good match" at bounding box center [224, 102] width 71 height 16
click at [318, 142] on div "Cancel Next" at bounding box center [261, 147] width 156 height 16
click at [321, 147] on span "Next" at bounding box center [324, 146] width 9 height 7
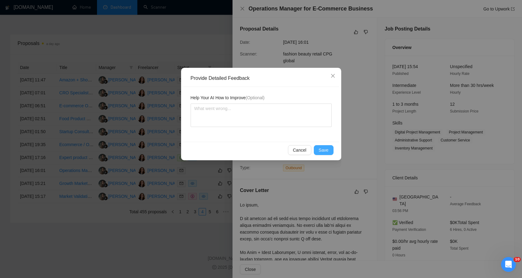
click at [321, 147] on span "Save" at bounding box center [324, 150] width 10 height 7
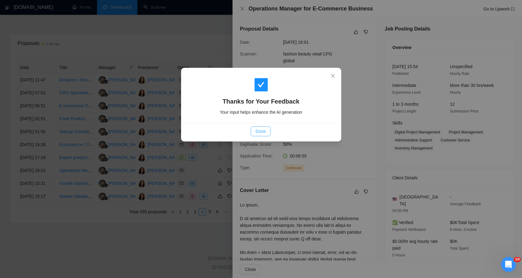
click at [257, 129] on span "Done" at bounding box center [261, 131] width 10 height 7
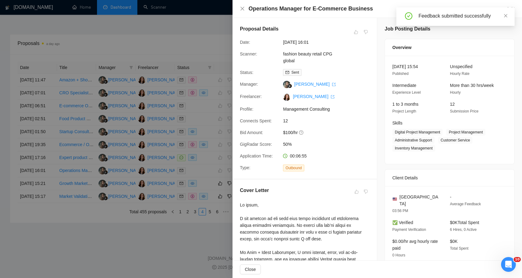
click at [215, 62] on div at bounding box center [261, 139] width 522 height 278
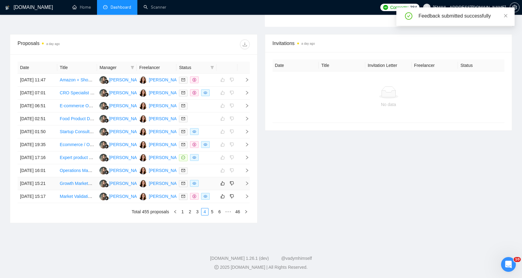
click at [208, 187] on div at bounding box center [196, 183] width 35 height 7
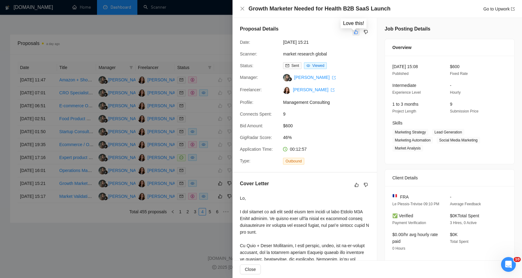
click at [352, 35] on button "button" at bounding box center [355, 31] width 7 height 7
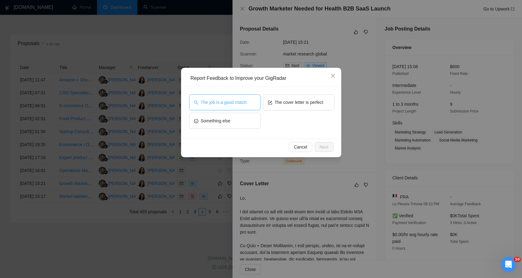
click at [241, 108] on button "The job is a good match" at bounding box center [224, 102] width 71 height 16
click at [319, 141] on div "Cancel Next" at bounding box center [261, 147] width 156 height 16
click at [321, 144] on span "Next" at bounding box center [324, 146] width 9 height 7
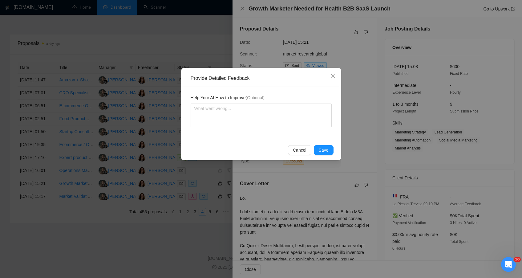
click at [321, 144] on div "Cancel Save" at bounding box center [261, 150] width 156 height 16
click at [318, 147] on button "Save" at bounding box center [324, 150] width 20 height 10
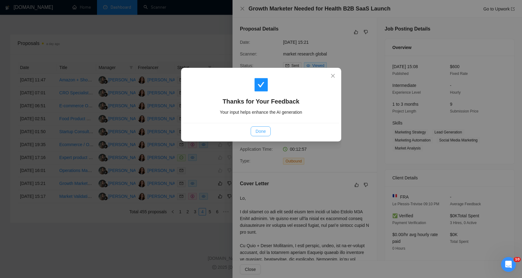
click at [259, 128] on span "Done" at bounding box center [261, 131] width 10 height 7
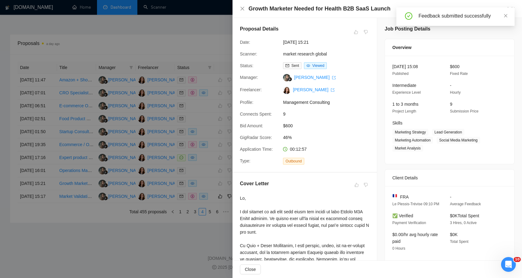
click at [212, 253] on div at bounding box center [261, 139] width 522 height 278
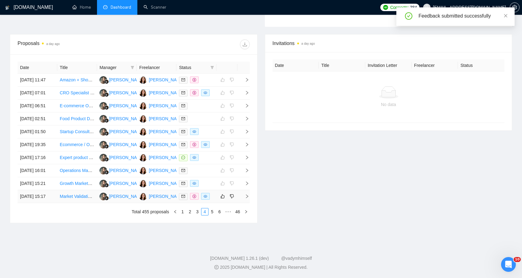
click at [212, 203] on td at bounding box center [196, 196] width 40 height 13
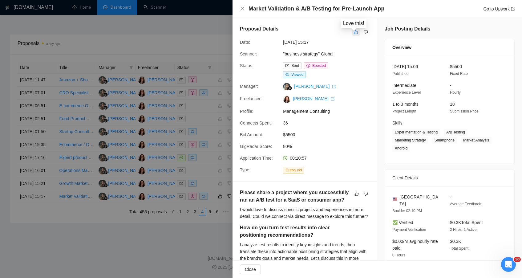
click at [354, 30] on icon "like" at bounding box center [356, 32] width 4 height 5
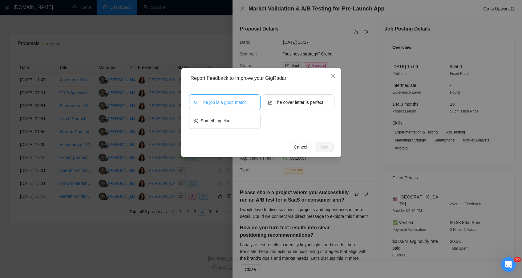
click at [225, 103] on span "The job is a good match" at bounding box center [224, 102] width 46 height 7
click at [328, 145] on span "Next" at bounding box center [324, 146] width 9 height 7
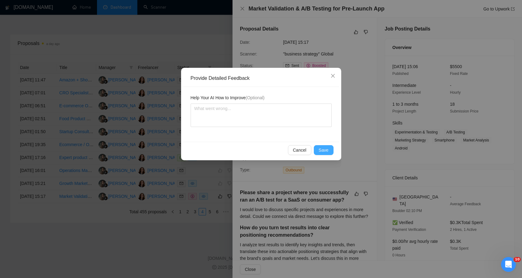
click at [322, 146] on button "Save" at bounding box center [324, 150] width 20 height 10
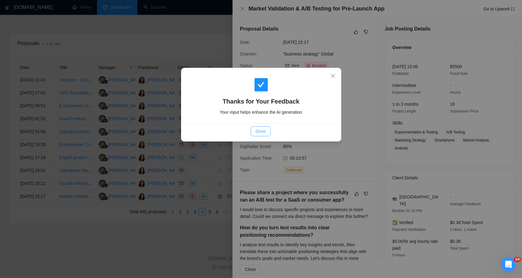
click at [266, 130] on button "Done" at bounding box center [261, 131] width 20 height 10
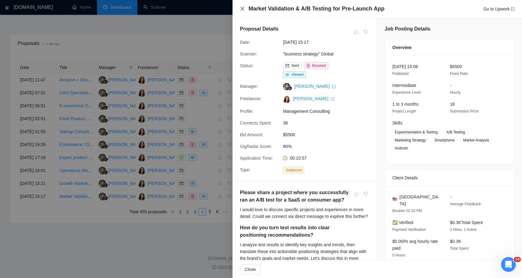
click at [244, 10] on icon "close" at bounding box center [242, 9] width 4 height 4
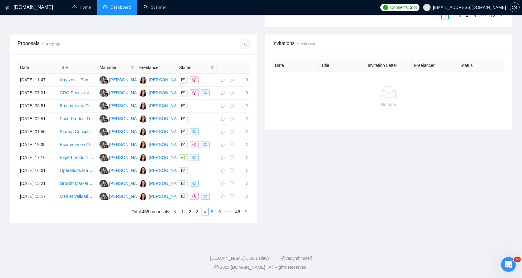
click at [212, 215] on link "5" at bounding box center [212, 211] width 7 height 7
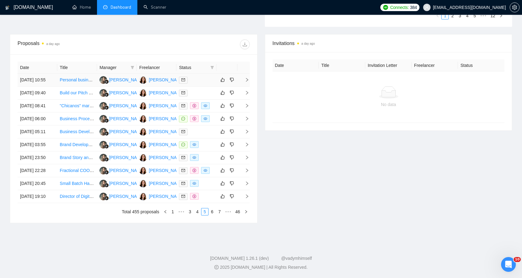
click at [205, 81] on div at bounding box center [196, 79] width 35 height 7
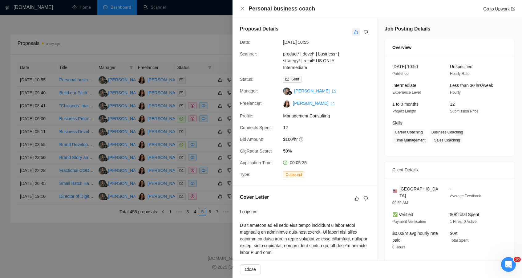
click at [356, 32] on button "button" at bounding box center [355, 31] width 7 height 7
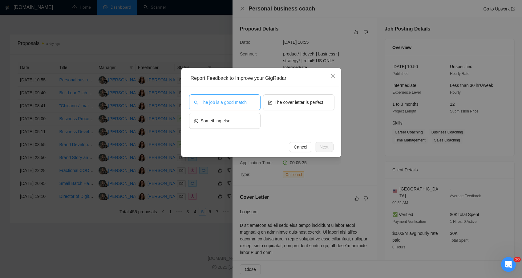
click at [227, 103] on span "The job is a good match" at bounding box center [224, 102] width 46 height 7
click at [317, 151] on button "Next" at bounding box center [324, 147] width 19 height 10
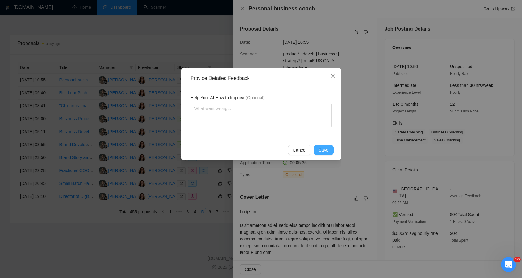
click at [315, 148] on button "Save" at bounding box center [324, 150] width 20 height 10
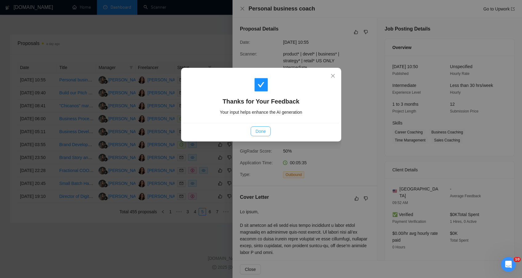
click at [257, 132] on span "Done" at bounding box center [261, 131] width 10 height 7
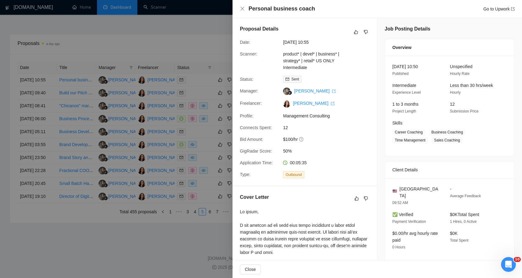
click at [185, 35] on div at bounding box center [261, 139] width 522 height 278
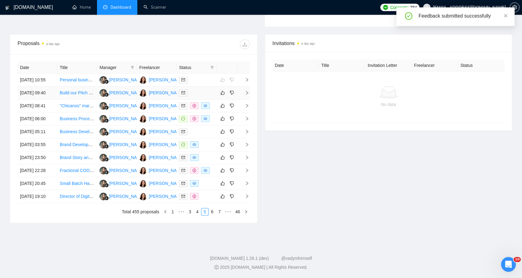
click at [209, 96] on div at bounding box center [196, 92] width 35 height 7
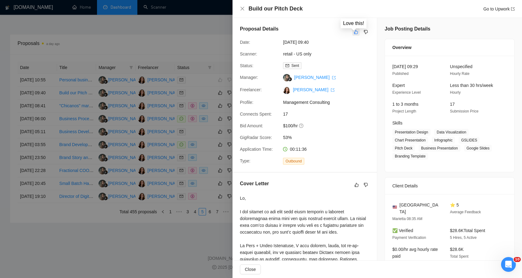
click at [352, 33] on button "button" at bounding box center [355, 31] width 7 height 7
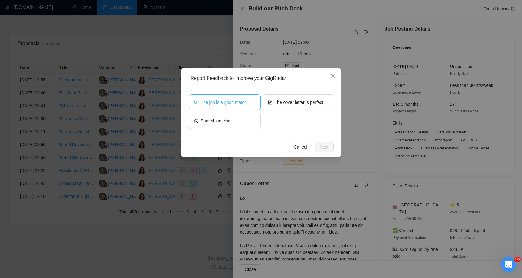
click at [234, 98] on button "The job is a good match" at bounding box center [224, 102] width 71 height 16
click at [329, 143] on button "Next" at bounding box center [324, 147] width 19 height 10
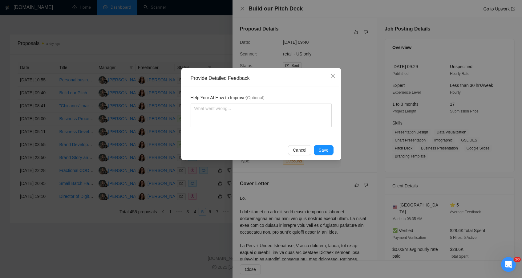
click at [329, 144] on div "Cancel Save" at bounding box center [261, 150] width 156 height 16
click at [322, 148] on span "Save" at bounding box center [324, 150] width 10 height 7
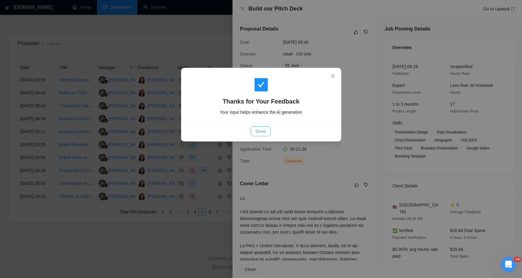
click at [257, 127] on button "Done" at bounding box center [261, 131] width 20 height 10
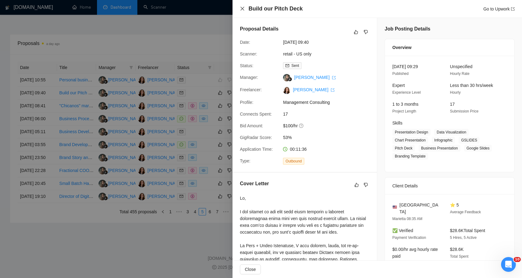
click at [242, 10] on icon "close" at bounding box center [242, 8] width 5 height 5
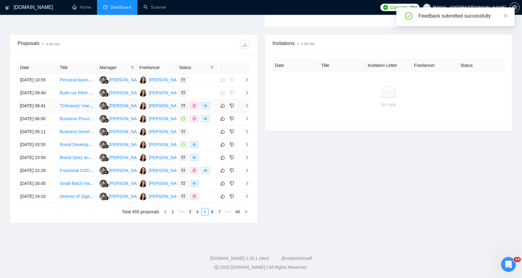
click at [216, 112] on td at bounding box center [226, 105] width 21 height 13
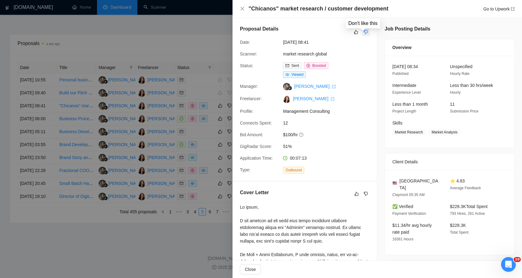
click at [366, 32] on button "button" at bounding box center [365, 31] width 7 height 7
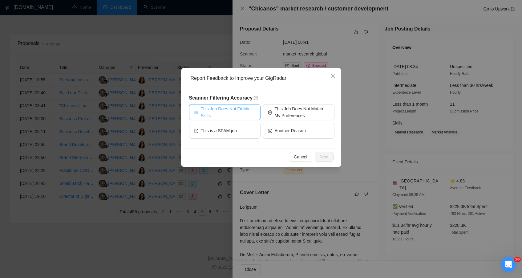
click at [237, 117] on span "This Job Does Not Fit My Skills" at bounding box center [228, 112] width 55 height 14
click at [325, 159] on span "Next" at bounding box center [324, 156] width 9 height 7
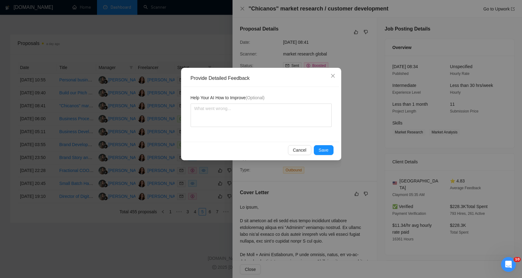
click at [326, 156] on div "Cancel Save" at bounding box center [261, 150] width 156 height 16
click at [325, 151] on span "Save" at bounding box center [324, 150] width 10 height 7
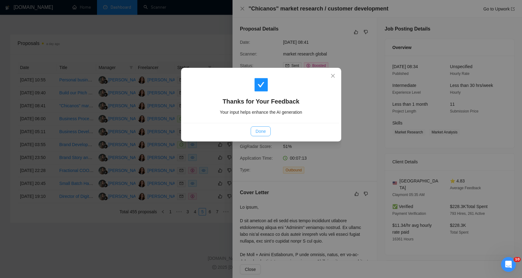
click at [260, 133] on span "Done" at bounding box center [261, 131] width 10 height 7
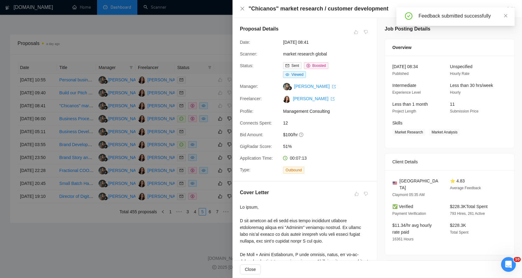
click at [184, 41] on div at bounding box center [261, 139] width 522 height 278
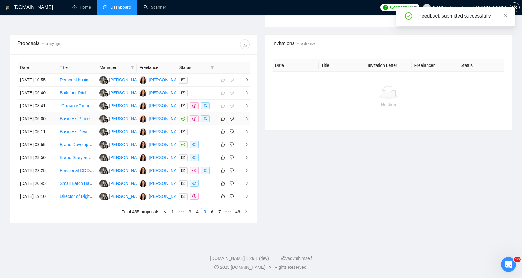
click at [212, 125] on td at bounding box center [196, 118] width 40 height 13
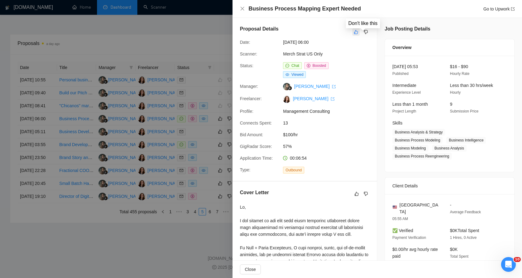
click at [352, 34] on button "button" at bounding box center [355, 31] width 7 height 7
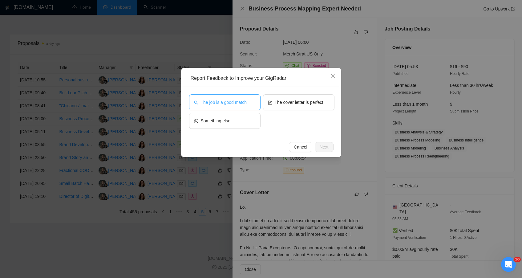
click at [240, 108] on button "The job is a good match" at bounding box center [224, 102] width 71 height 16
click at [317, 152] on div "Cancel Next" at bounding box center [261, 147] width 156 height 16
click at [318, 148] on button "Next" at bounding box center [324, 147] width 19 height 10
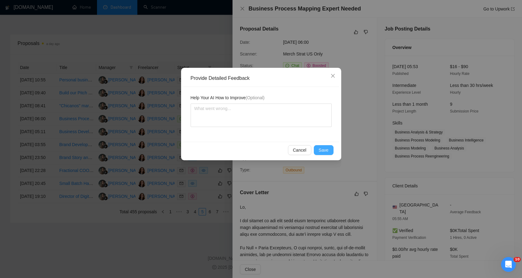
click at [319, 148] on span "Save" at bounding box center [324, 150] width 10 height 7
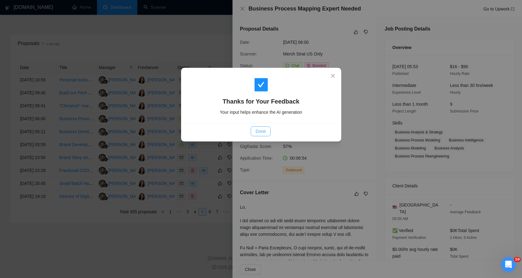
click at [257, 130] on span "Done" at bounding box center [261, 131] width 10 height 7
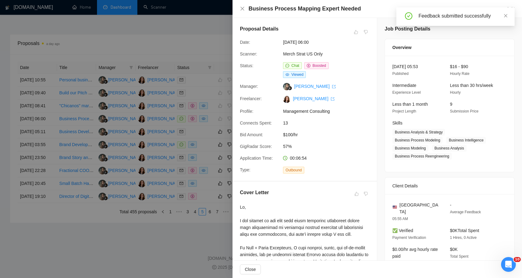
click at [189, 45] on div at bounding box center [261, 139] width 522 height 278
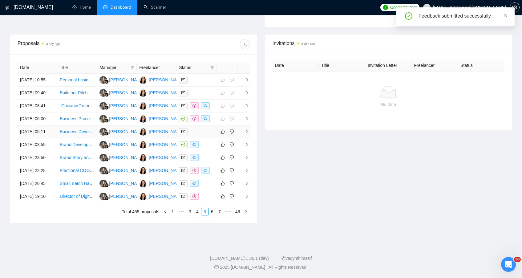
click at [212, 135] on div at bounding box center [196, 131] width 35 height 7
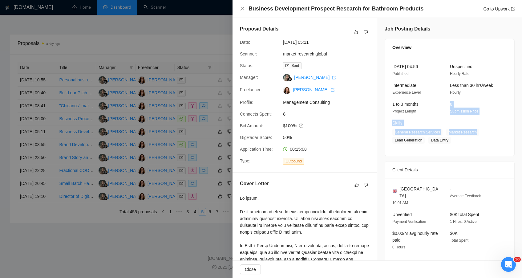
drag, startPoint x: 517, startPoint y: 105, endPoint x: 516, endPoint y: 133, distance: 27.7
click at [516, 133] on div "Job Posting Details Overview [DATE] 04:56 Published Unspecified Hourly Rate Int…" at bounding box center [449, 263] width 145 height 491
click at [354, 30] on icon "like" at bounding box center [356, 32] width 4 height 5
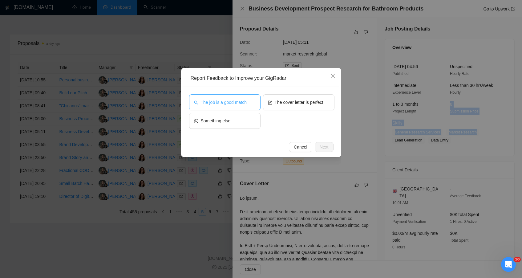
click at [222, 98] on button "The job is a good match" at bounding box center [224, 102] width 71 height 16
click at [322, 147] on span "Next" at bounding box center [324, 146] width 9 height 7
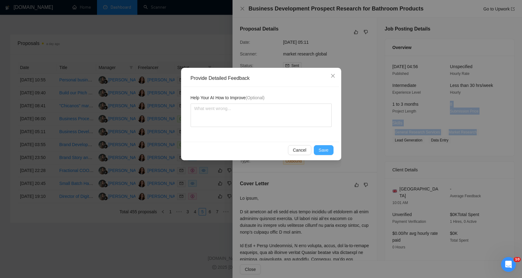
click at [316, 152] on button "Save" at bounding box center [324, 150] width 20 height 10
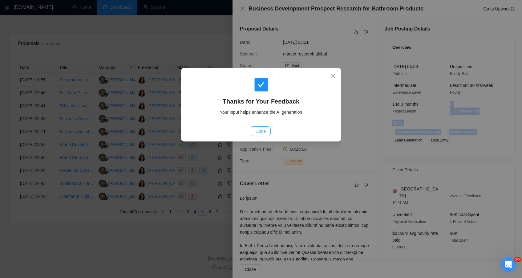
click at [263, 130] on span "Done" at bounding box center [261, 131] width 10 height 7
